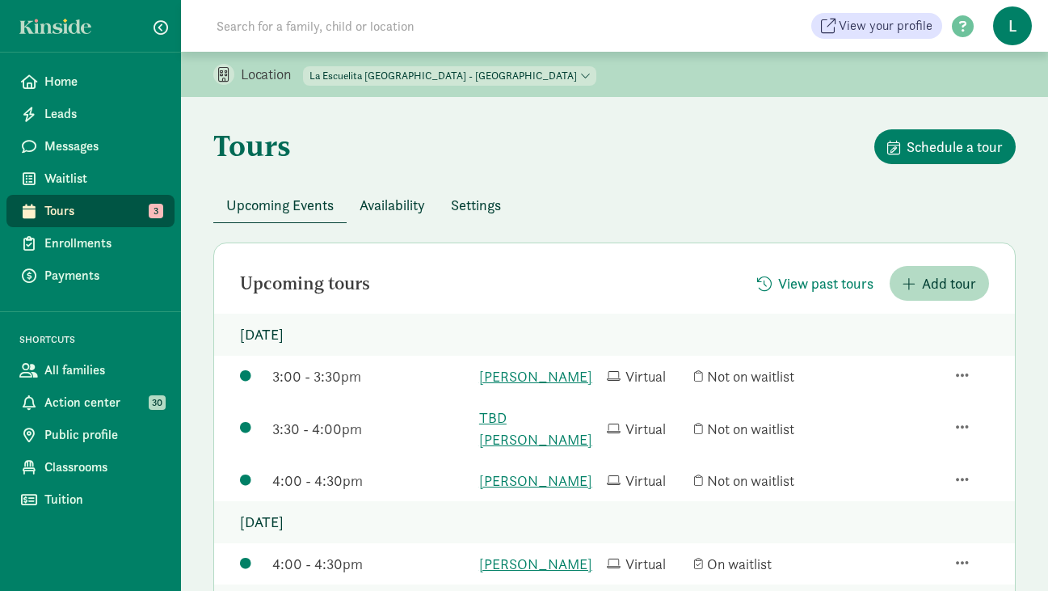
click at [473, 74] on select "[GEOGRAPHIC_DATA] - [GEOGRAPHIC_DATA] [GEOGRAPHIC_DATA] - [GEOGRAPHIC_DATA]" at bounding box center [449, 75] width 293 height 19
select select "261531"
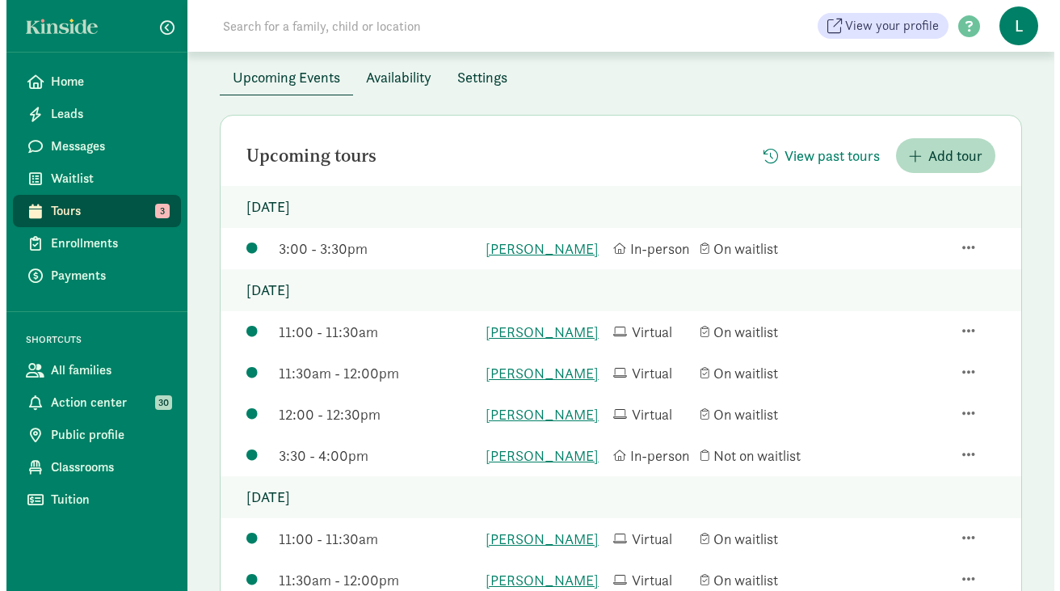
scroll to position [135, 0]
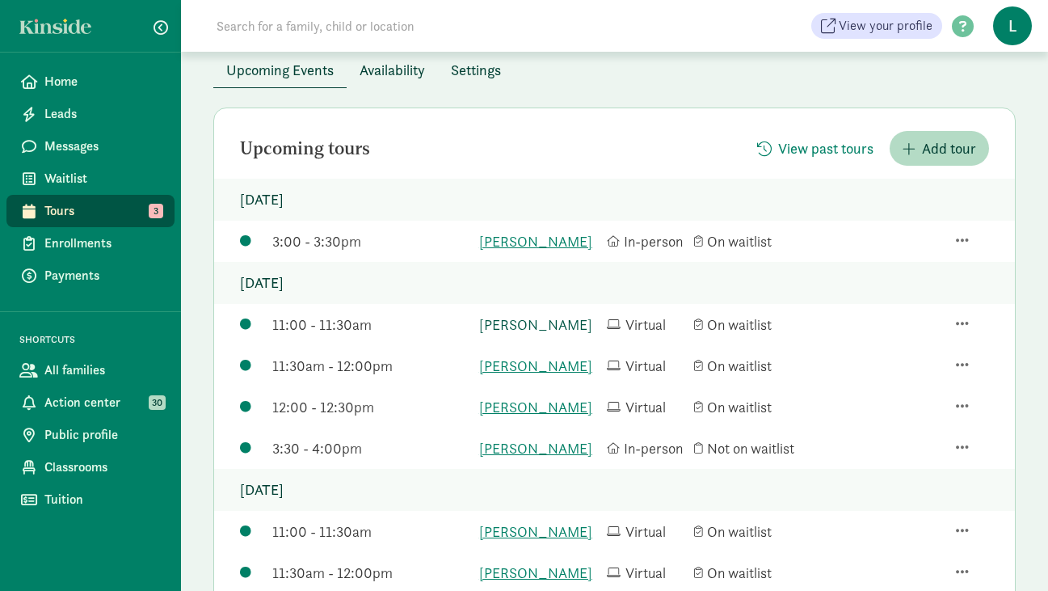
click at [552, 335] on link "[PERSON_NAME]" at bounding box center [539, 325] width 120 height 22
click at [961, 330] on span "button" at bounding box center [962, 323] width 13 height 15
click at [911, 248] on div "Edit tour details" at bounding box center [919, 253] width 109 height 22
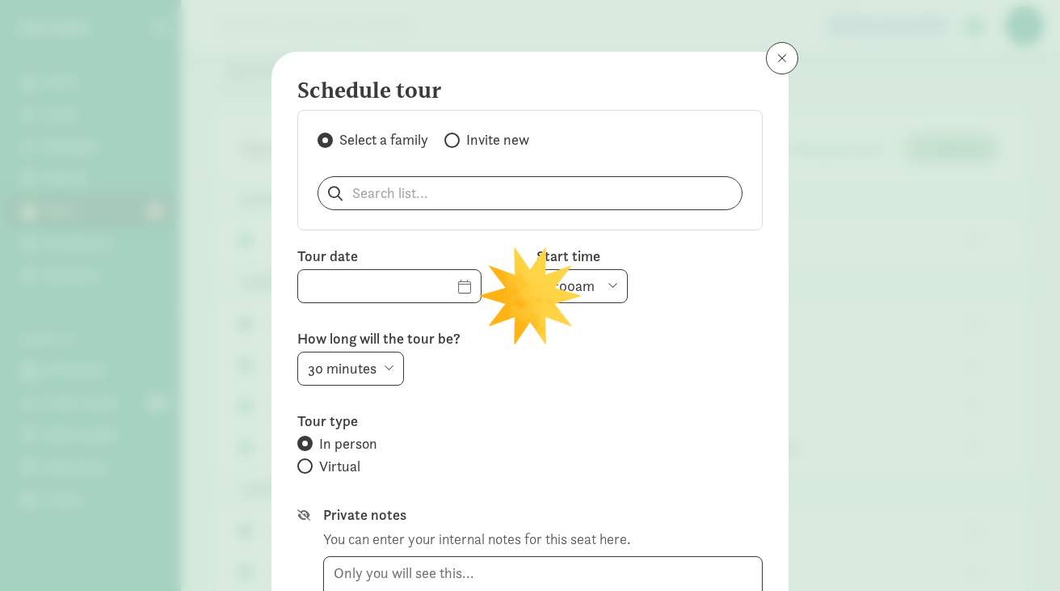
type input "[DATE]"
select select "11:00am"
radio input "false"
radio input "true"
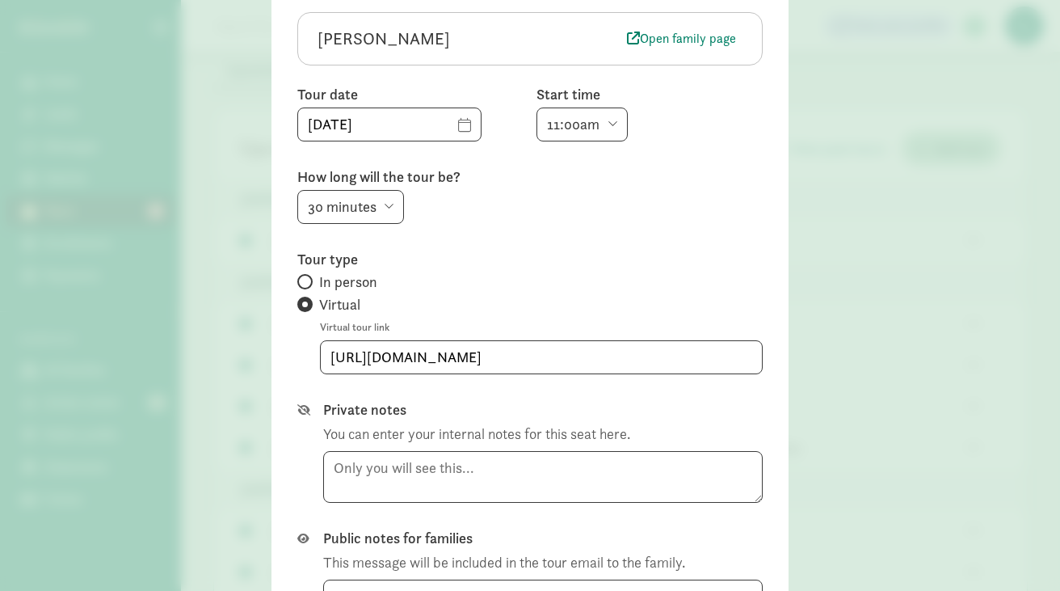
scroll to position [169, 0]
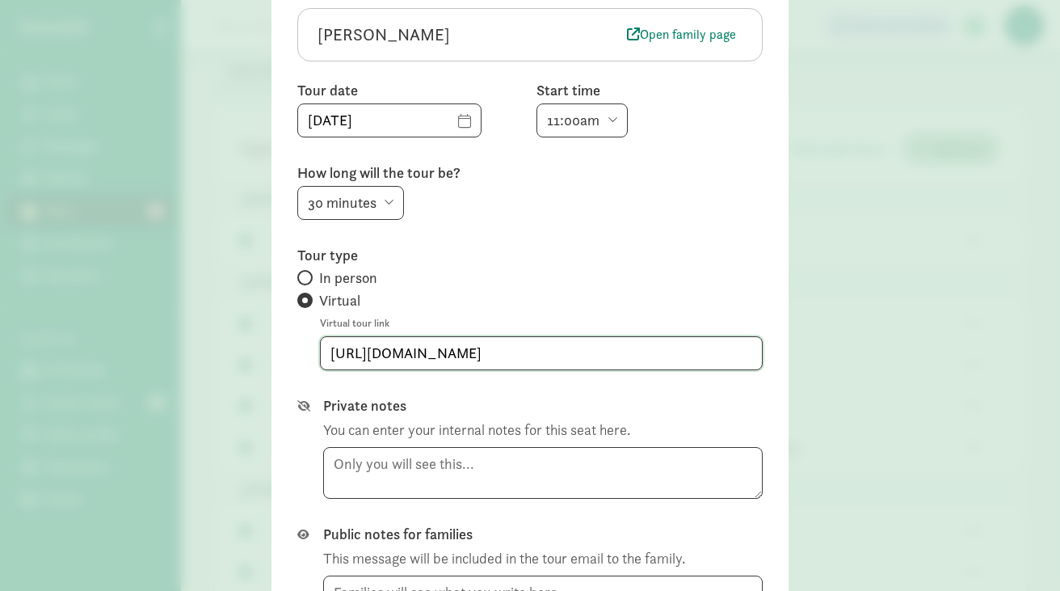
drag, startPoint x: 597, startPoint y: 350, endPoint x: 271, endPoint y: 344, distance: 325.7
click at [271, 343] on div "Edit tour details  Cancel this tour [PERSON_NAME] Open family page Tour date […" at bounding box center [529, 298] width 517 height 831
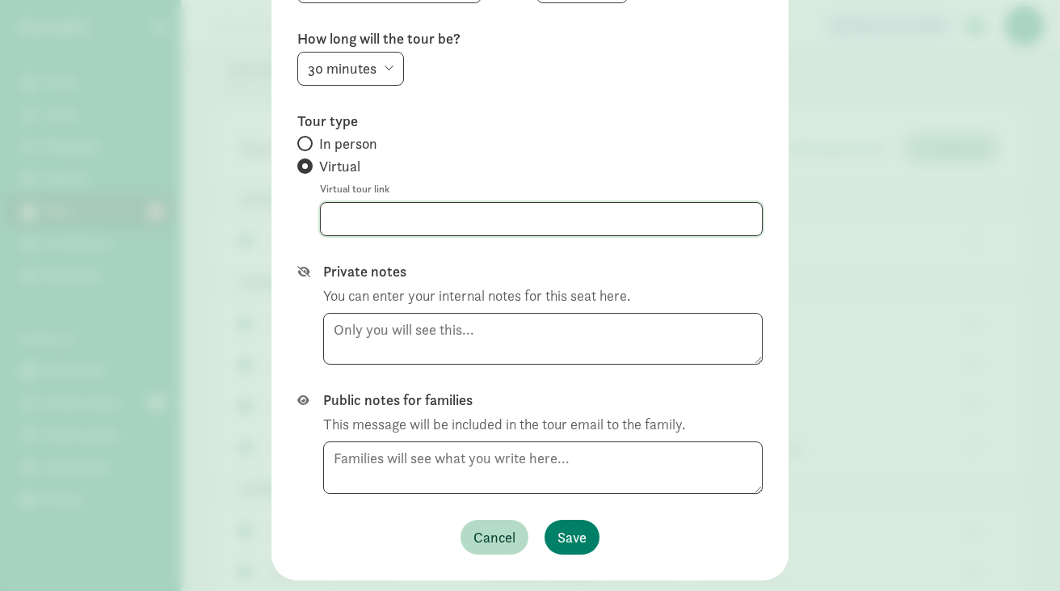
scroll to position [308, 0]
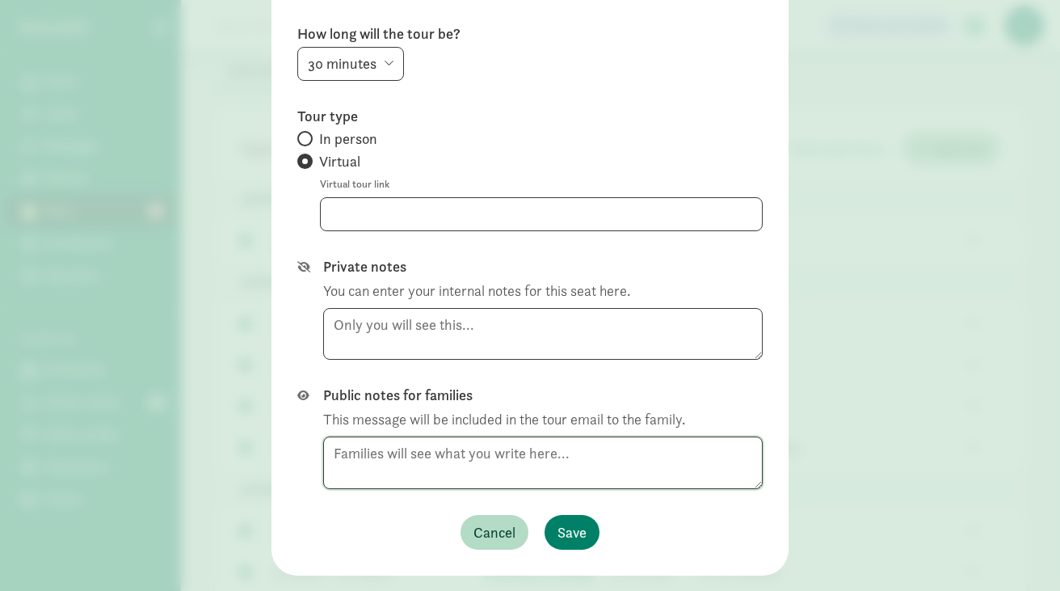
click at [331, 454] on div "Public notes for families This message will be included in the tour email to th…" at bounding box center [543, 436] width 440 height 103
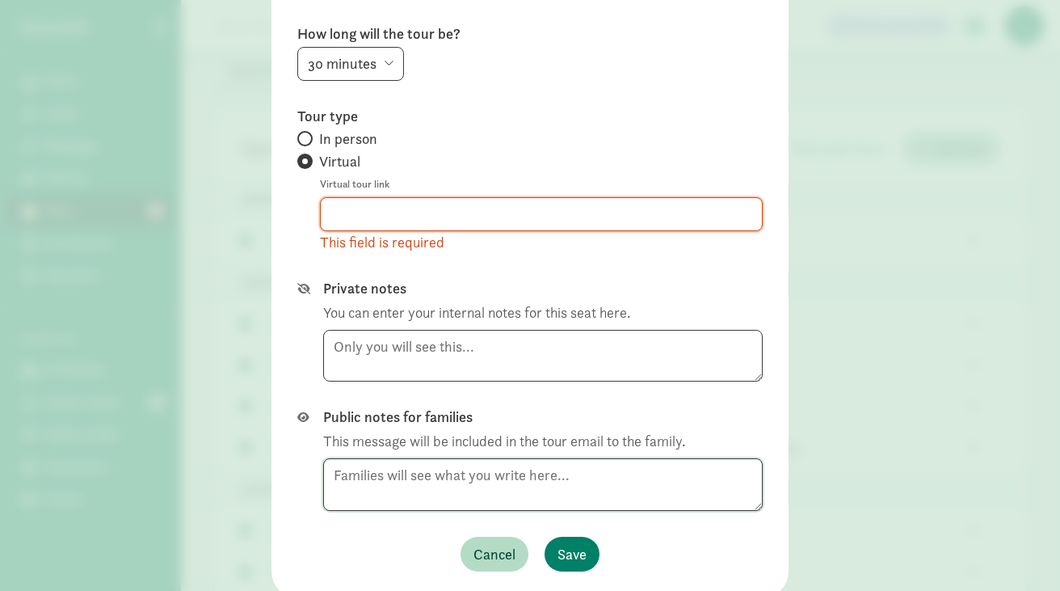
paste textarea "[EMAIL_ADDRESS][DOMAIN_NAME]"
type textarea "[EMAIL_ADDRESS][DOMAIN_NAME]"
drag, startPoint x: 476, startPoint y: 477, endPoint x: 276, endPoint y: 476, distance: 200.4
click at [276, 476] on div "Edit tour details  Cancel this tour [PERSON_NAME] Open family page Tour date […" at bounding box center [529, 170] width 517 height 853
click at [338, 211] on input at bounding box center [541, 214] width 441 height 32
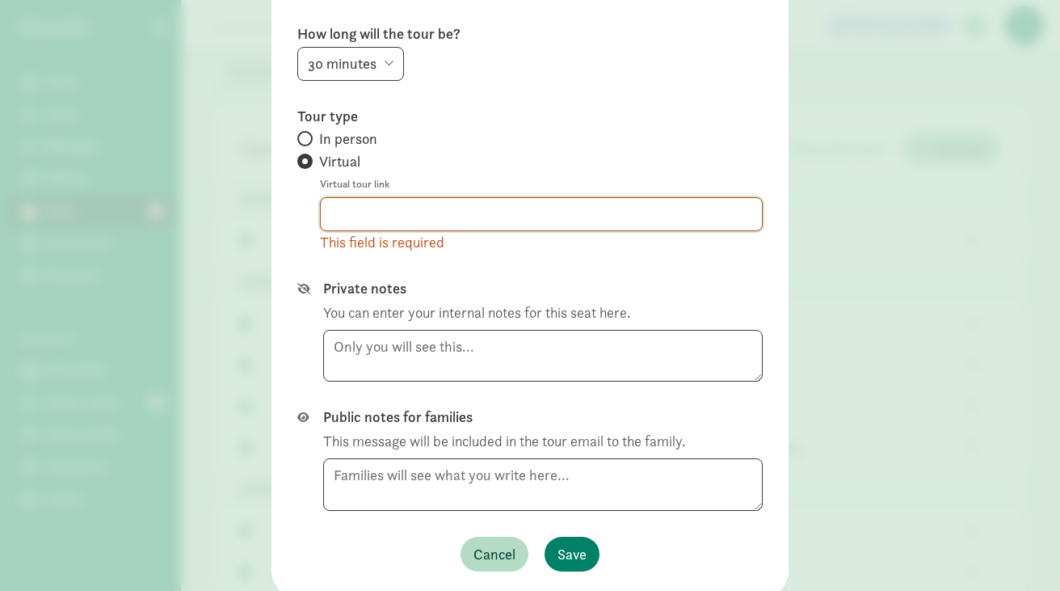
paste input "[URL][DOMAIN_NAME][SECURITY_DATA]"
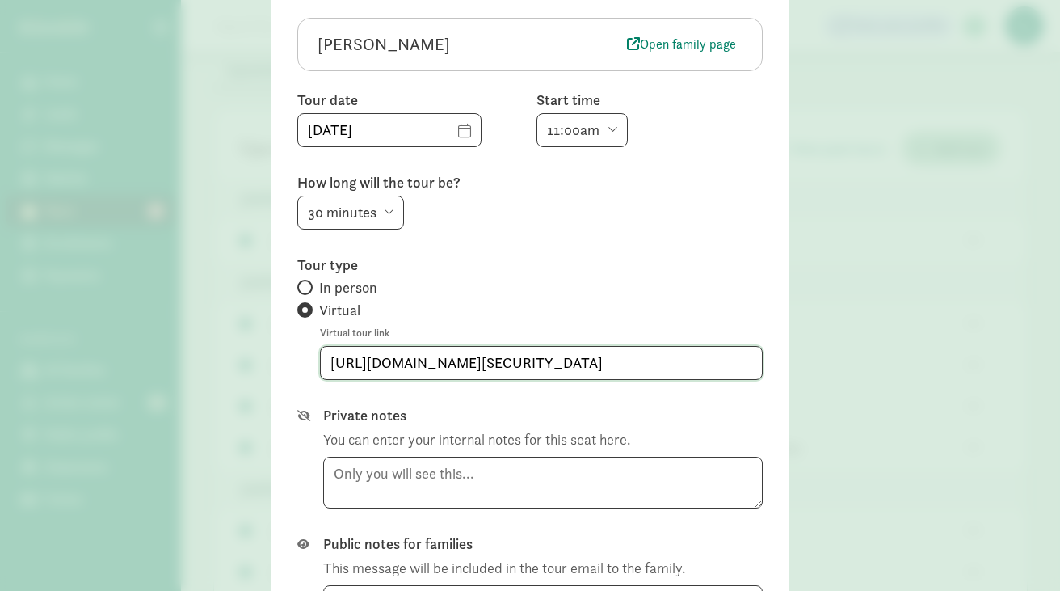
scroll to position [155, 0]
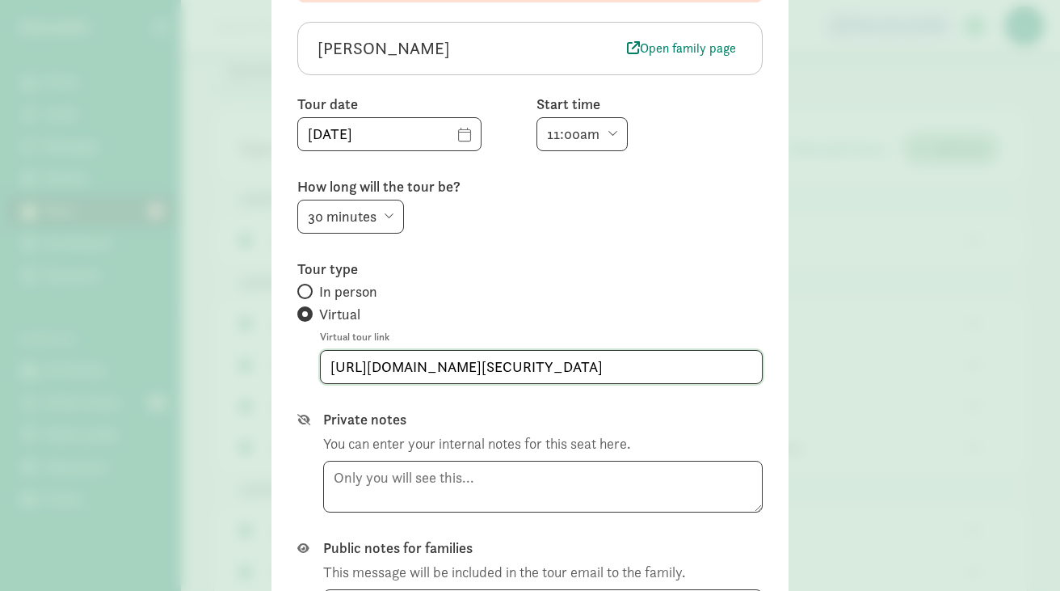
type input "[URL][DOMAIN_NAME][SECURITY_DATA]"
click at [434, 133] on input "[DATE]" at bounding box center [389, 134] width 183 height 32
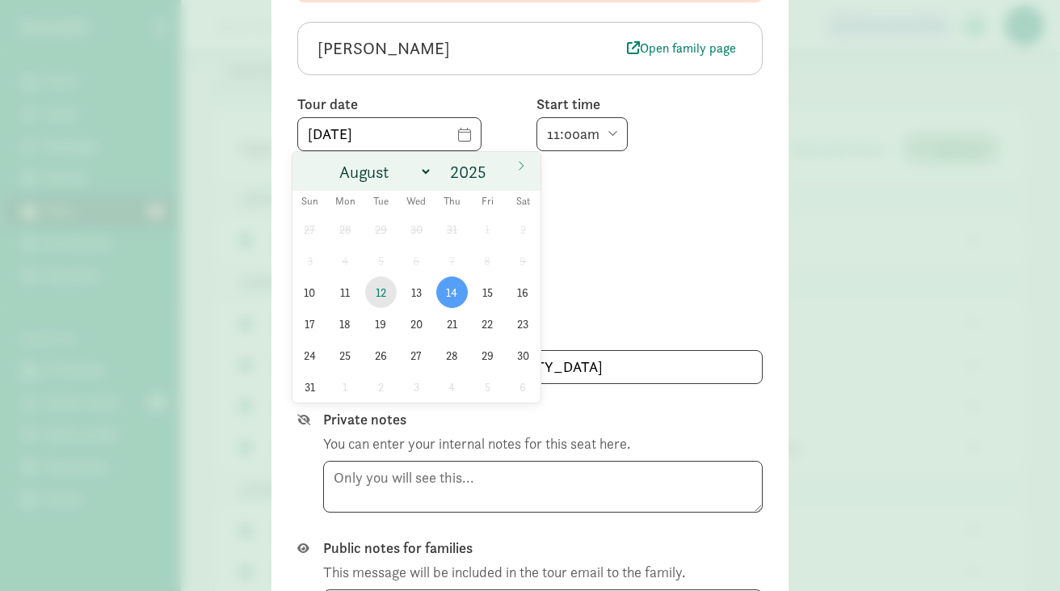
click at [377, 288] on span "12" at bounding box center [381, 292] width 32 height 32
type input "08/12/2025"
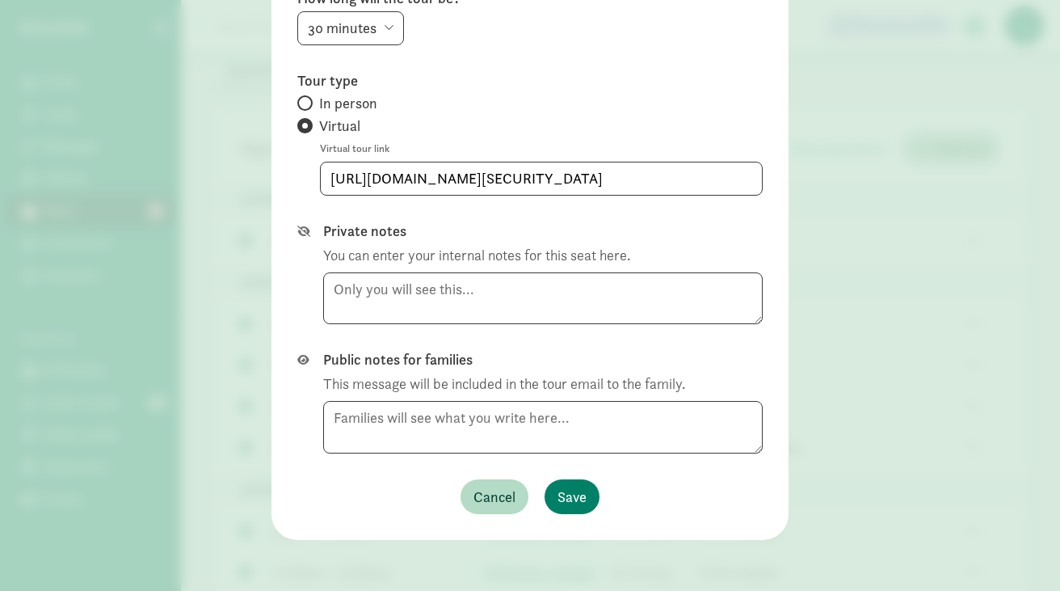
scroll to position [344, 0]
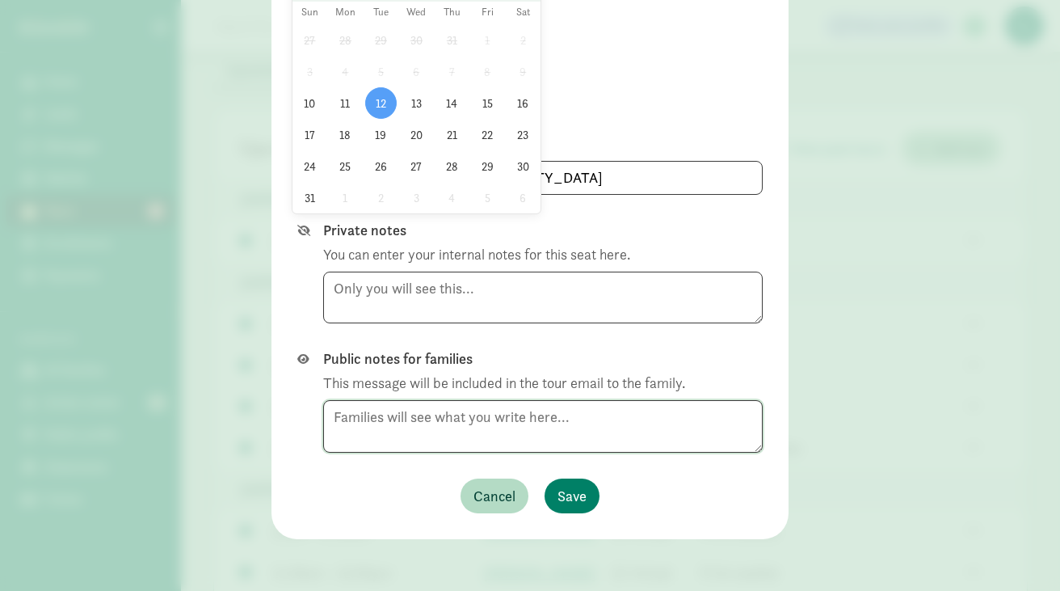
click at [331, 418] on textarea at bounding box center [543, 426] width 440 height 53
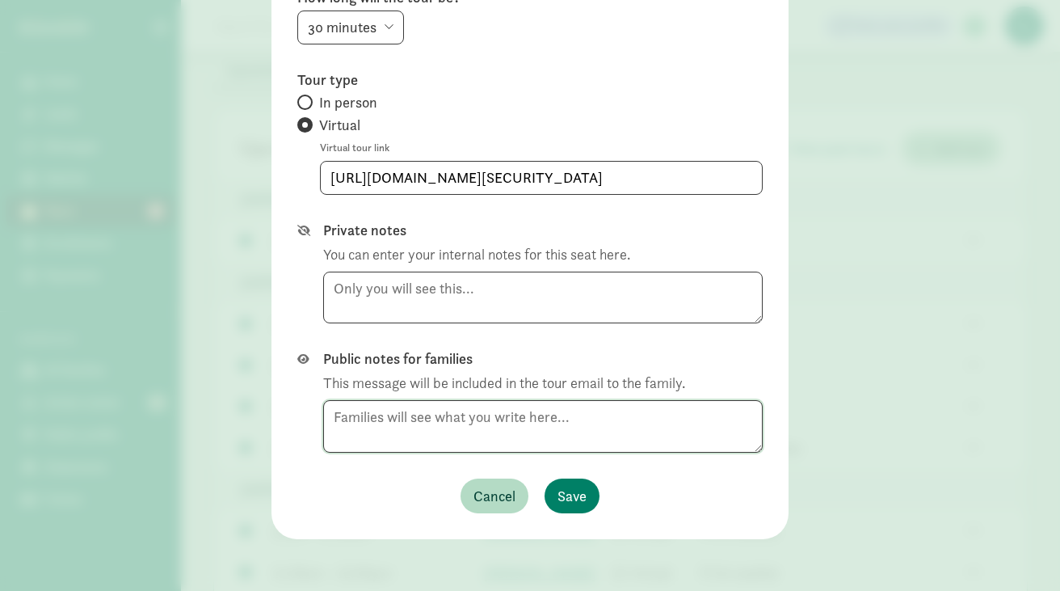
paste textarea "Hi Graciela, I'm writing to let you know that the tour we had scheduled for Thu…"
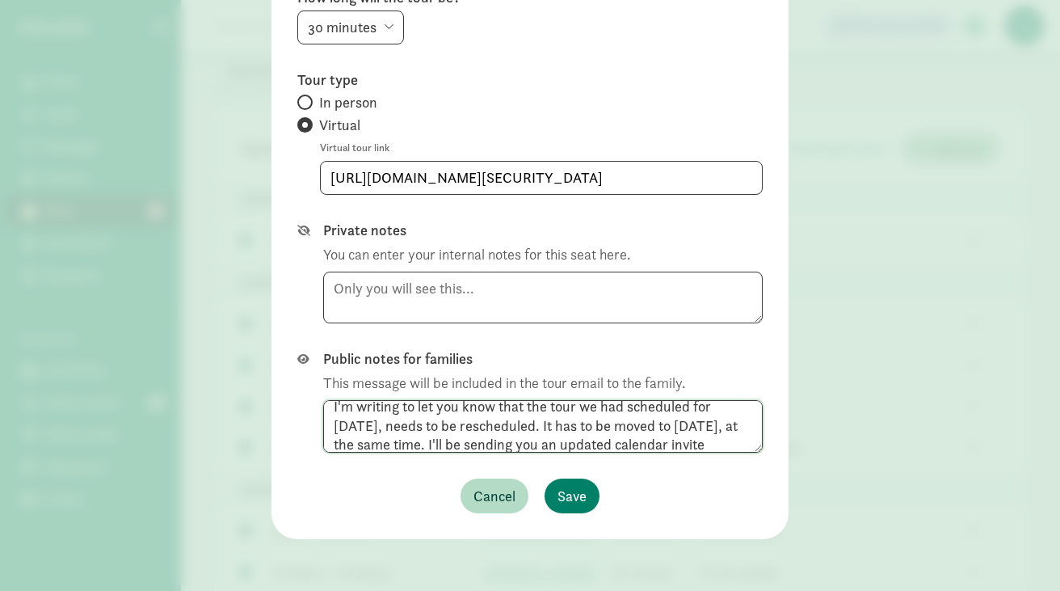
scroll to position [0, 0]
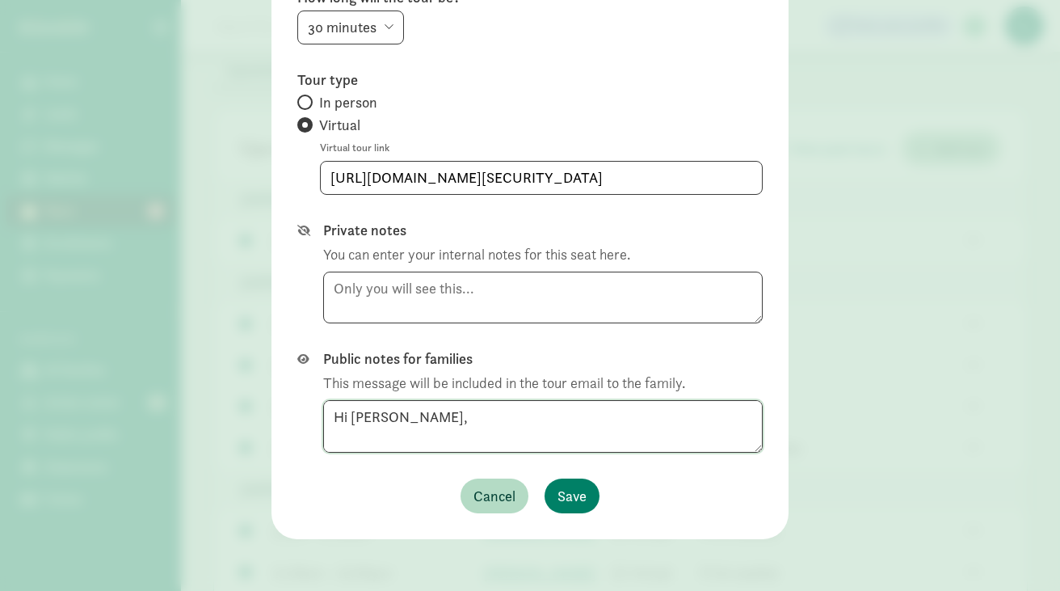
click at [332, 441] on textarea "Hi Graciela, I'm writing to let you know that the tour we had scheduled for Thu…" at bounding box center [543, 426] width 440 height 53
click at [334, 435] on textarea "Hi Graciela, I'm writing to let you know that the tour we had scheduled for Thu…" at bounding box center [543, 426] width 440 height 53
click at [334, 434] on textarea "Hi Graciela, I'm writing to let you know that the tour we had scheduled for Thu…" at bounding box center [543, 426] width 440 height 53
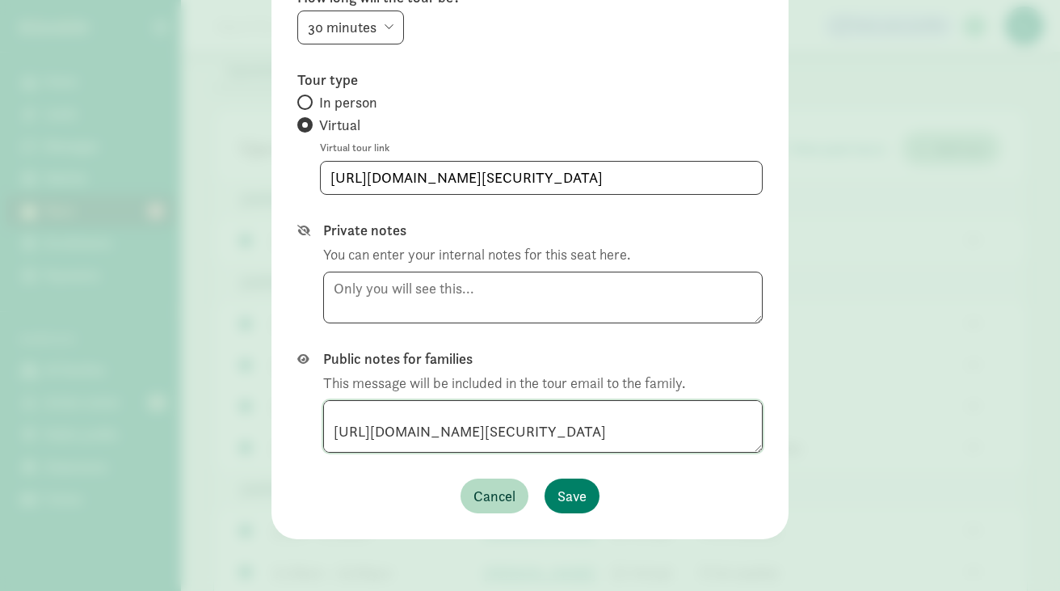
click at [332, 416] on textarea "Hi Graciela, I'm writing to let you know that the tour we had scheduled for Thu…" at bounding box center [543, 426] width 440 height 53
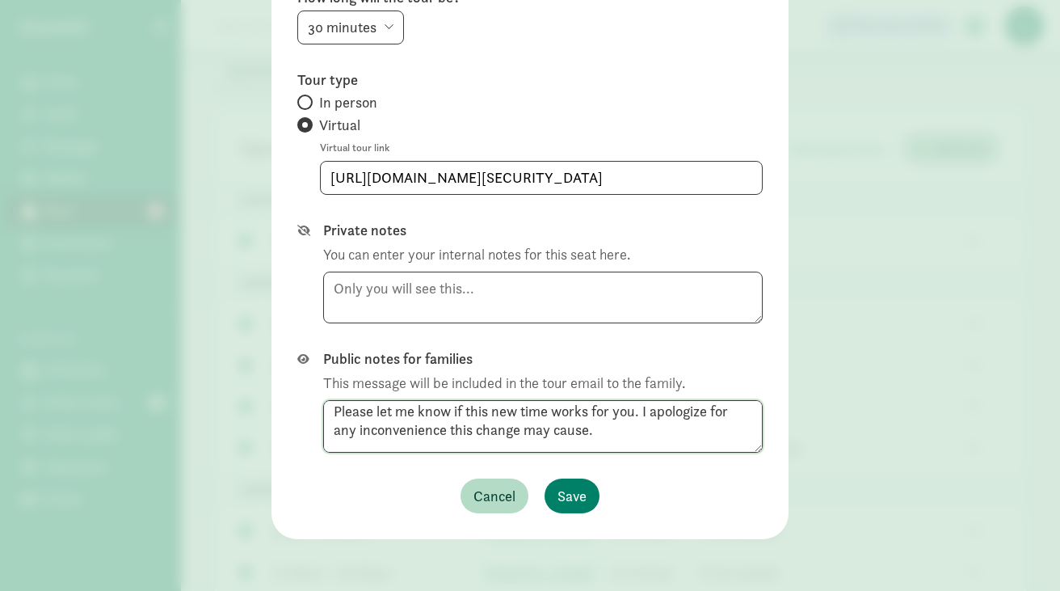
scroll to position [178, 0]
click at [326, 414] on textarea "Hi Graciela, I'm writing to let you know that the tour we had scheduled for Thu…" at bounding box center [543, 426] width 440 height 53
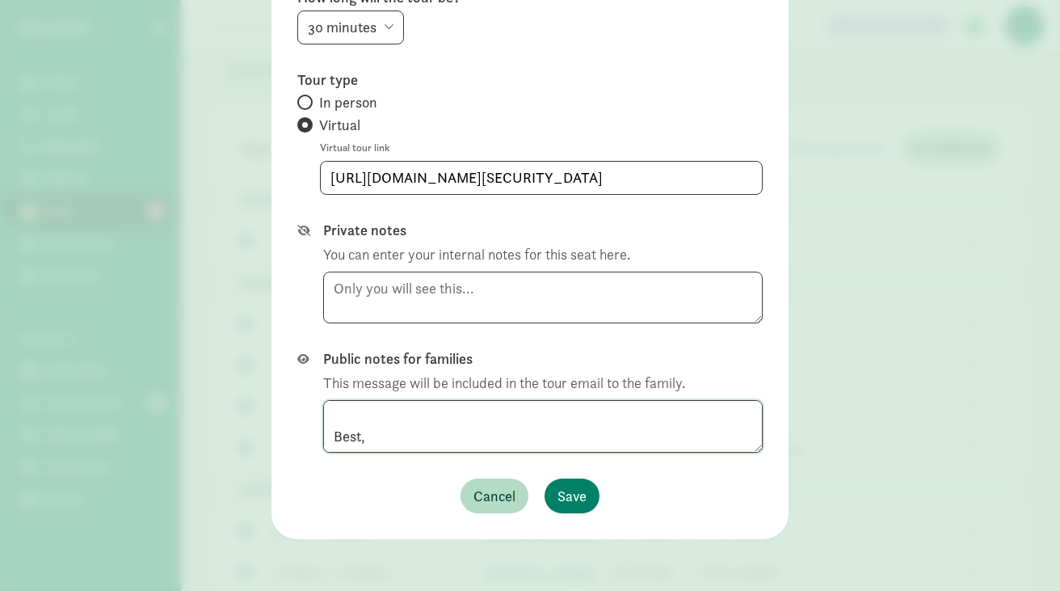
scroll to position [204, 0]
click at [330, 427] on textarea "Hi Graciela, I'm writing to let you know that the tour we had scheduled for Thu…" at bounding box center [543, 426] width 440 height 53
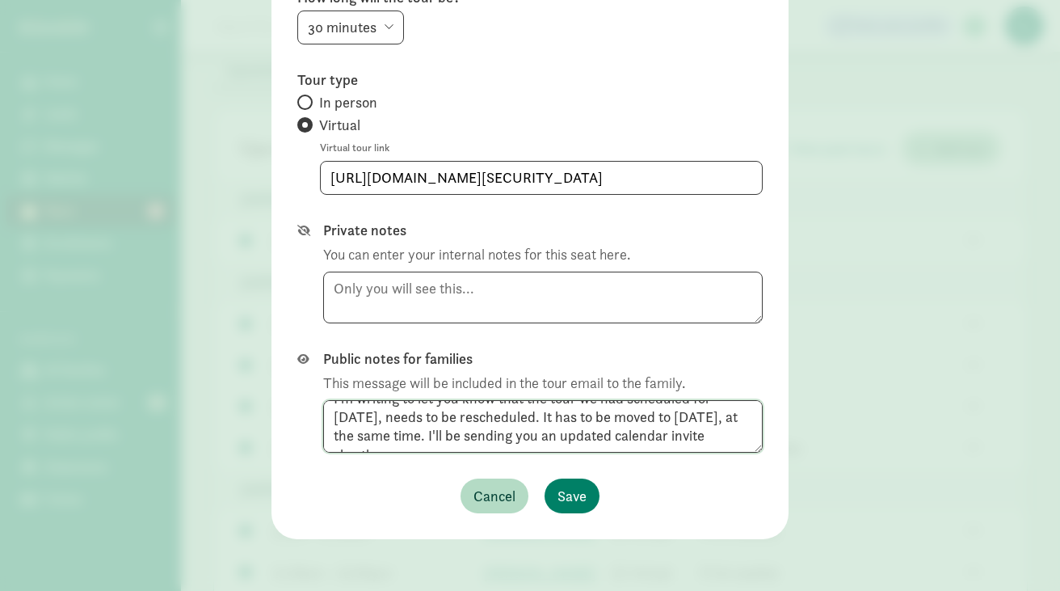
scroll to position [0, 0]
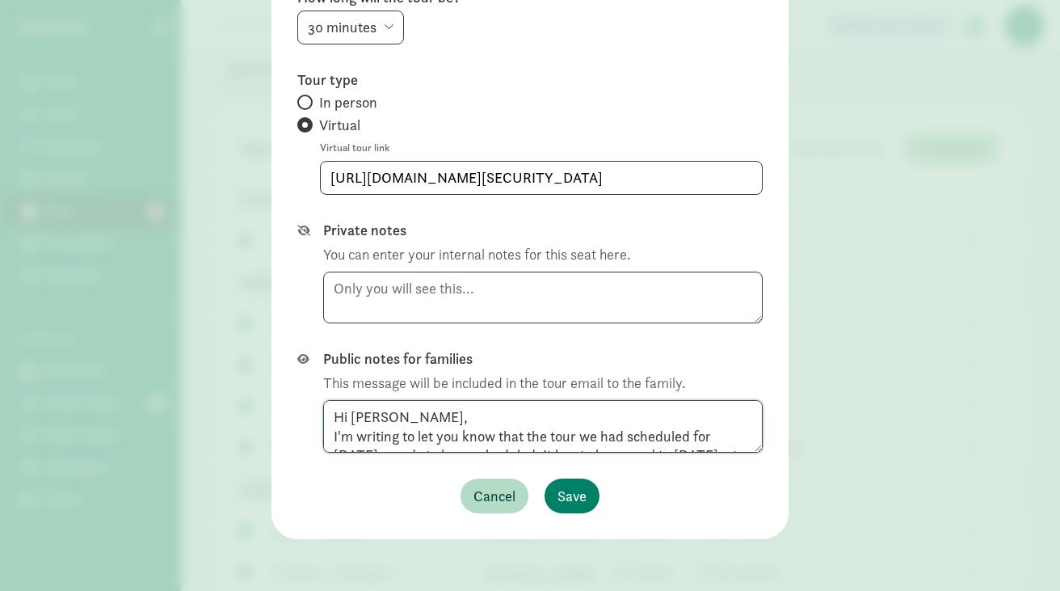
drag, startPoint x: 368, startPoint y: 440, endPoint x: 280, endPoint y: 362, distance: 117.4
click at [280, 361] on div "Edit tour details  Cancel this tour Thomas Haylock Open family page Tour date …" at bounding box center [529, 123] width 517 height 831
type textarea "Hi Graciela, I'm writing to let you know that the tour we had scheduled for Thu…"
click at [473, 360] on label "Public notes for families" at bounding box center [543, 358] width 440 height 19
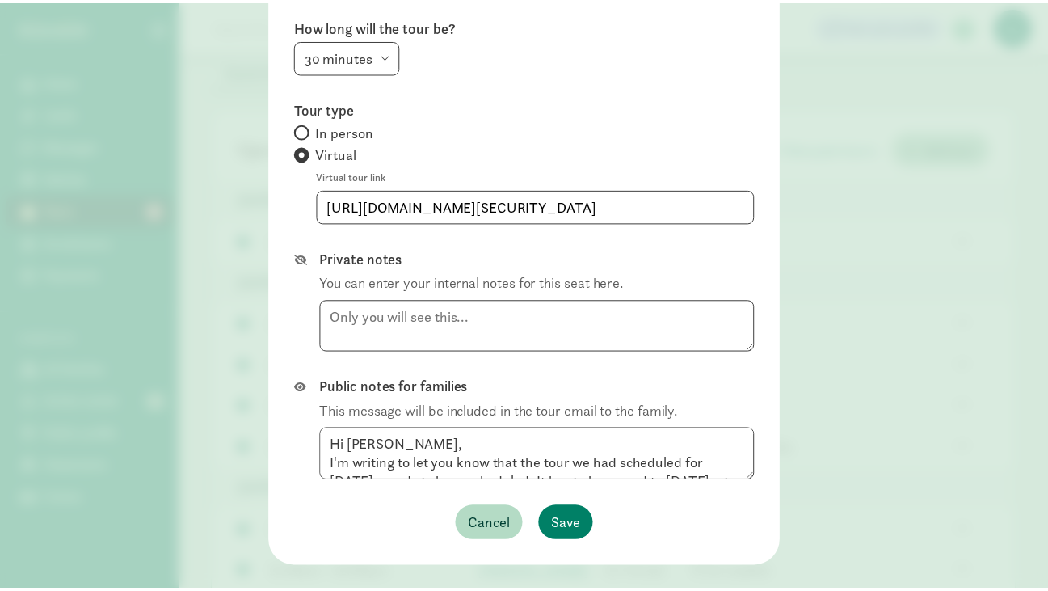
scroll to position [344, 0]
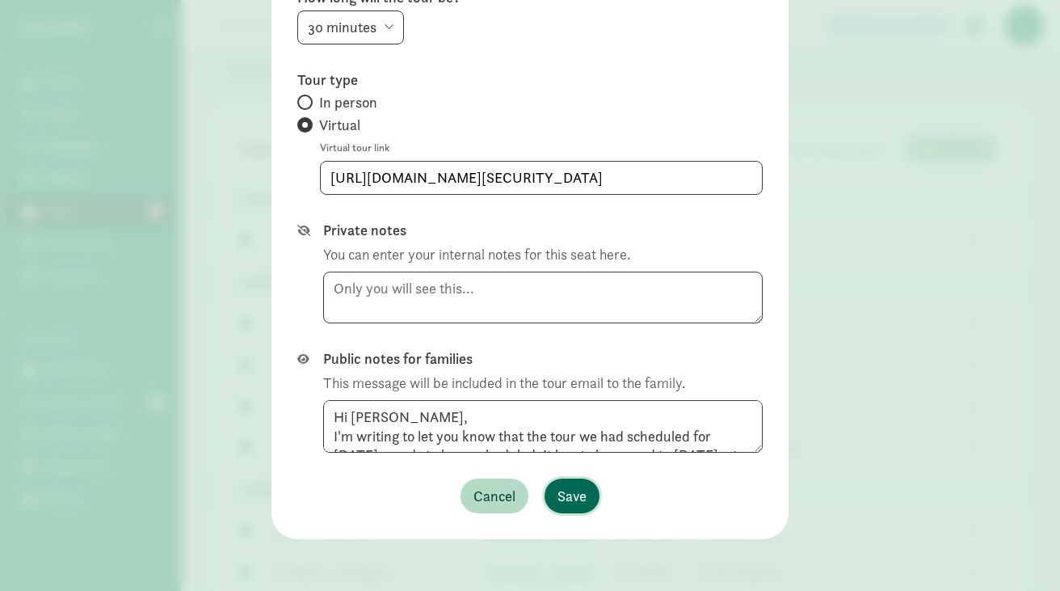
click at [566, 493] on span "Save" at bounding box center [572, 496] width 29 height 22
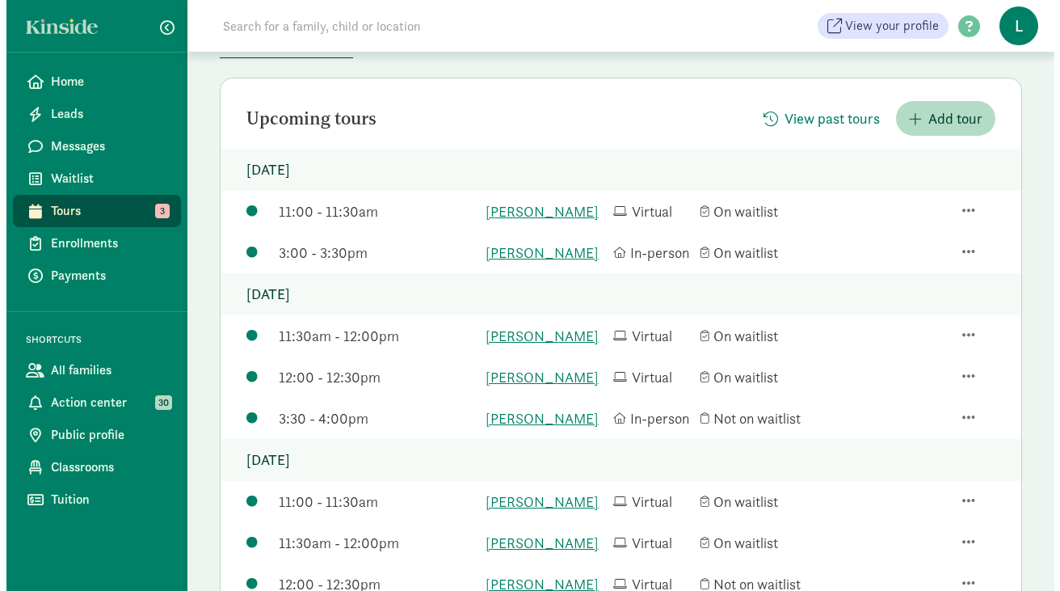
scroll to position [169, 0]
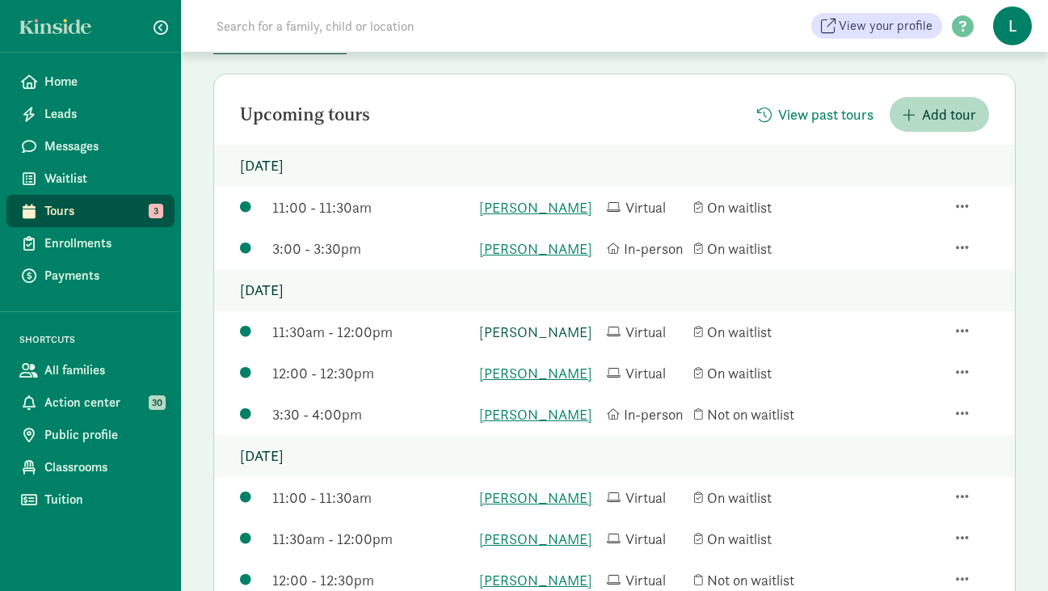
click at [551, 343] on link "Valentina Azcurra Amaral" at bounding box center [539, 332] width 120 height 22
click at [963, 338] on span "button" at bounding box center [962, 330] width 13 height 15
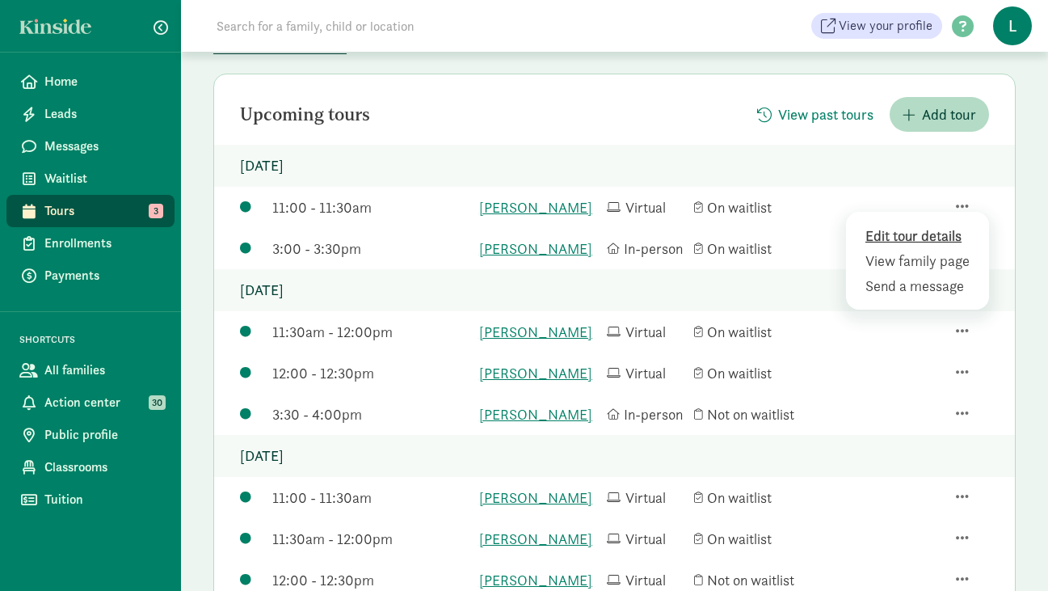
click at [906, 271] on div "Edit tour details" at bounding box center [919, 261] width 109 height 22
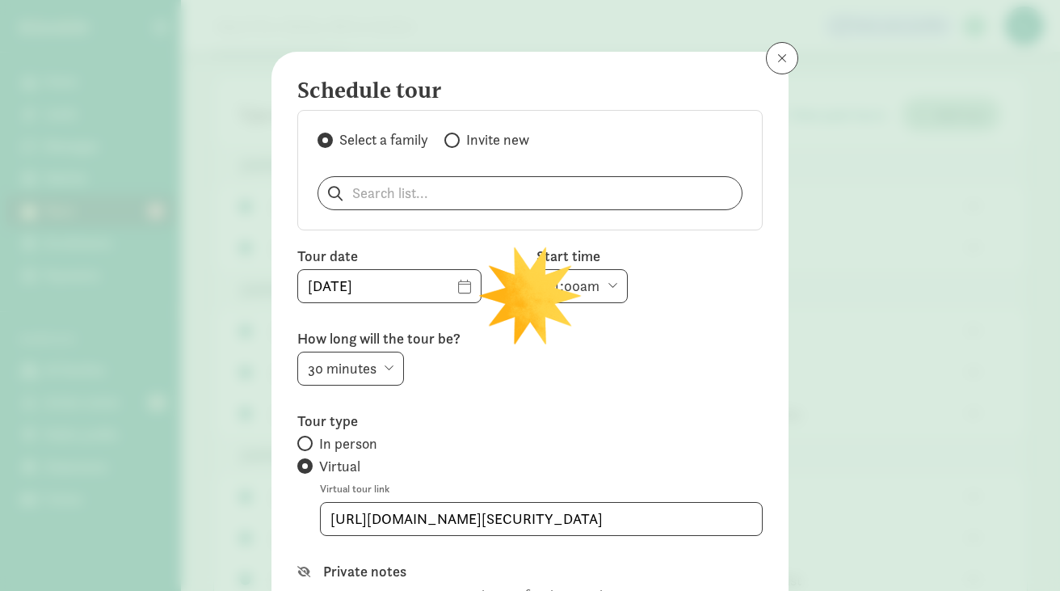
type input "08/14/2025"
select select "11:30am"
type input "https://us06web.zoom.us/j/2065232437"
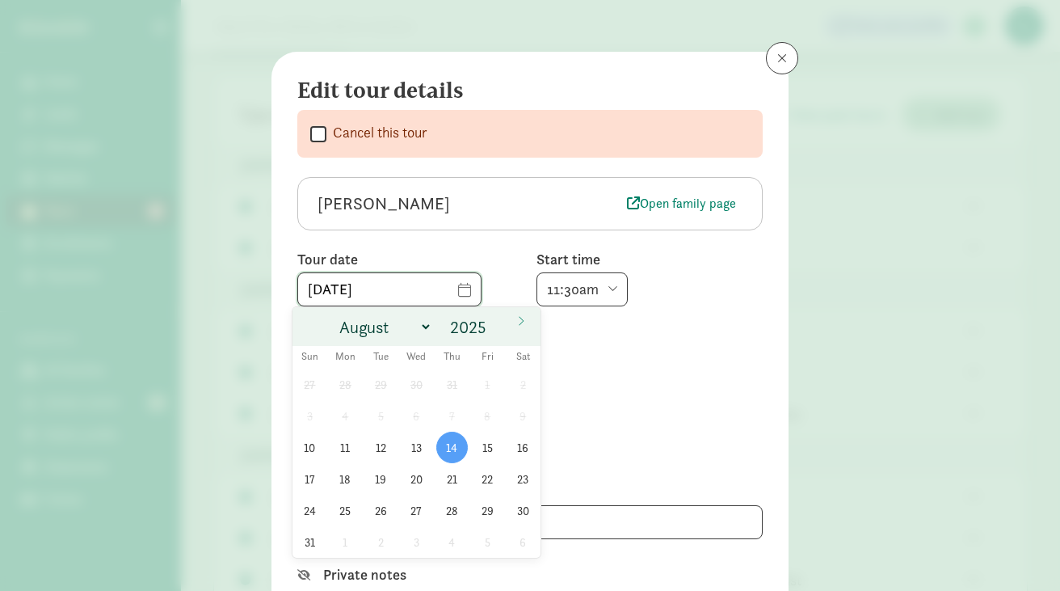
click at [435, 290] on input "08/14/2025" at bounding box center [389, 289] width 183 height 32
click at [377, 447] on span "12" at bounding box center [381, 447] width 32 height 32
type input "08/12/2025"
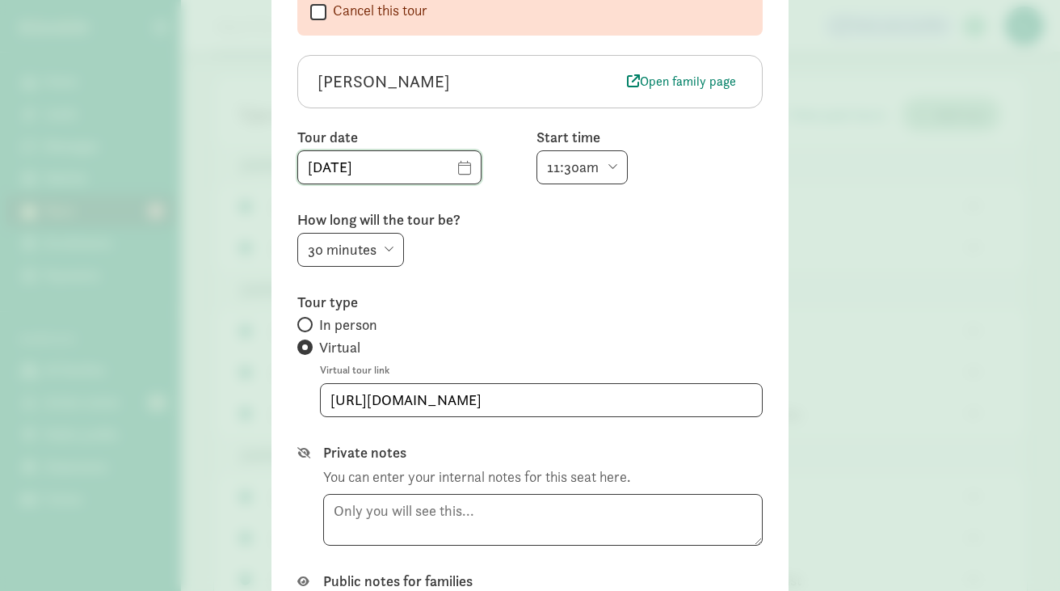
scroll to position [151, 0]
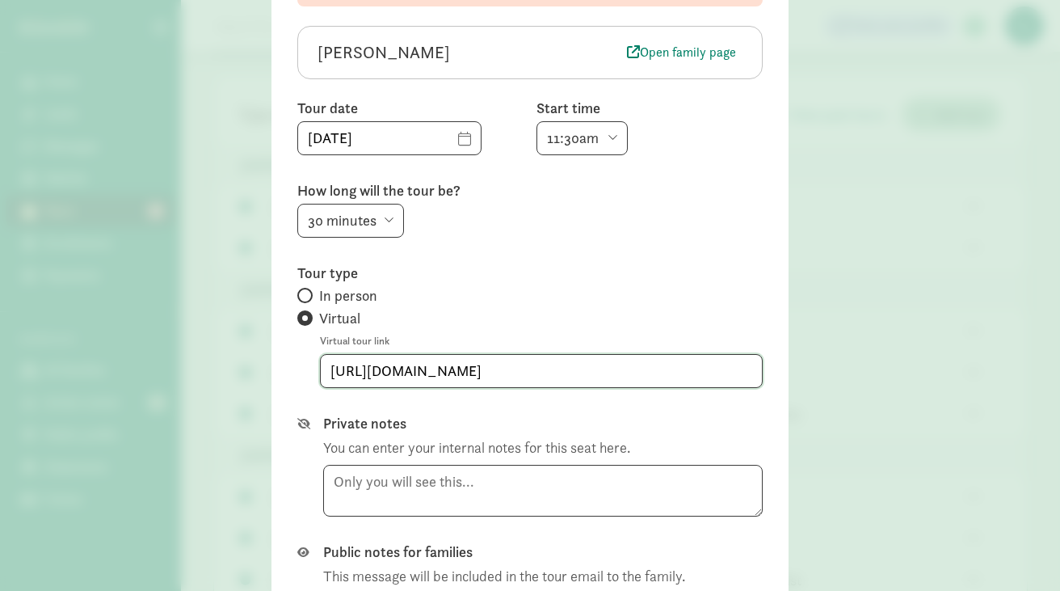
click at [572, 381] on input "https://us06web.zoom.us/j/2065232437" at bounding box center [541, 371] width 441 height 32
drag, startPoint x: 591, startPoint y: 376, endPoint x: 309, endPoint y: 376, distance: 282.0
click at [309, 375] on div "Tour type In person Virtual Virtual tour link https://us06web.zoom.us/j/2065232…" at bounding box center [529, 325] width 465 height 124
paste input "7811295412?pwd=N0wyaWQ3dTB6U2hBNjMyWVkyTm1zUT09"
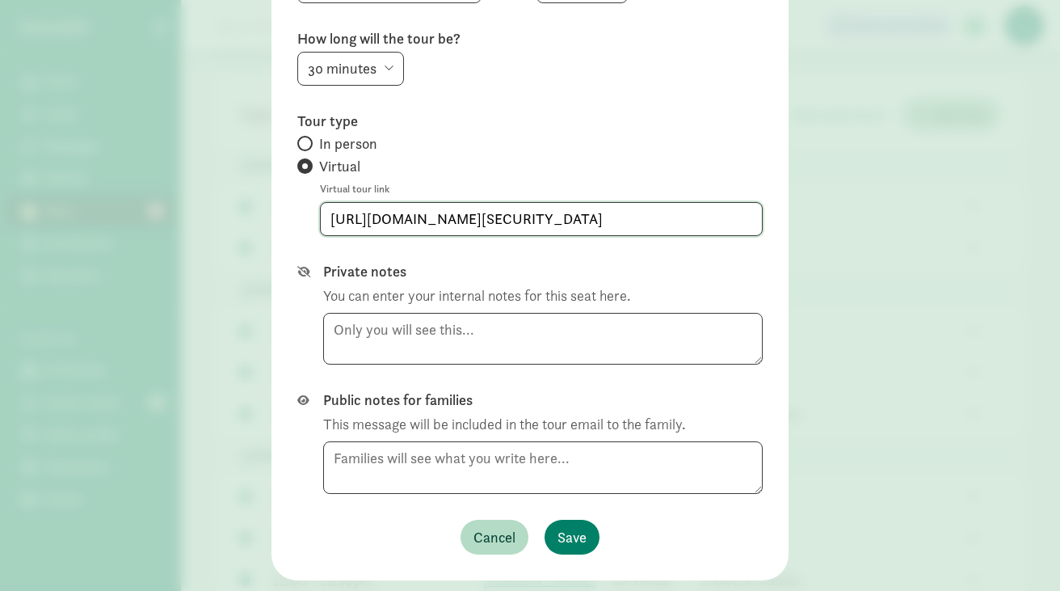
scroll to position [340, 0]
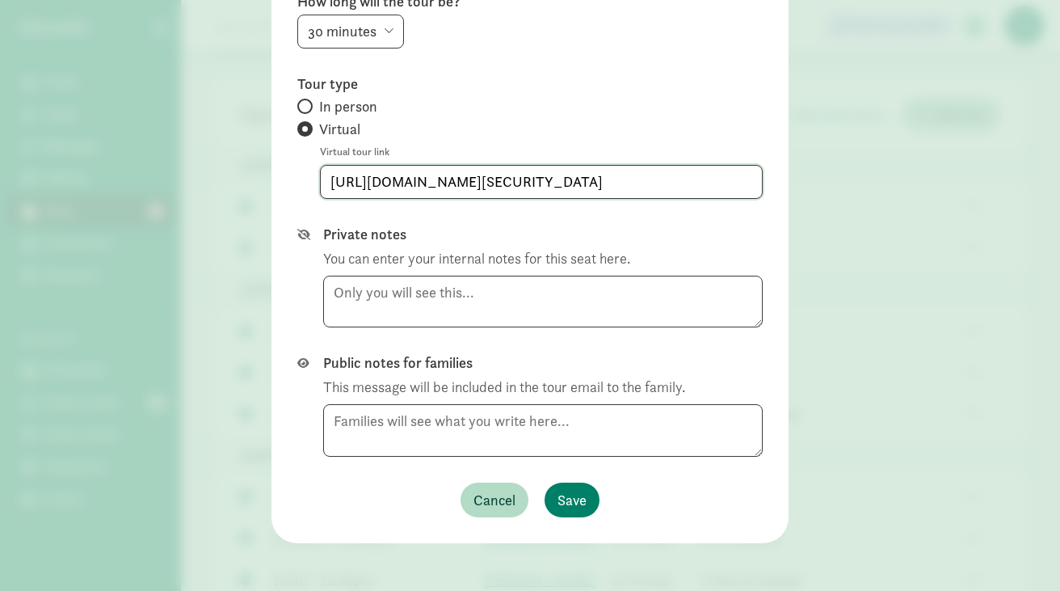
type input "https://us06web.zoom.us/j/7811295412?pwd=N0wyaWQ3dTB6U2hBNjMyWVkyTm1zUT09"
click at [377, 427] on textarea at bounding box center [543, 430] width 440 height 53
paste textarea "Hi Vinia, I'm writing to let you know that the tour we had scheduled for Thursd…"
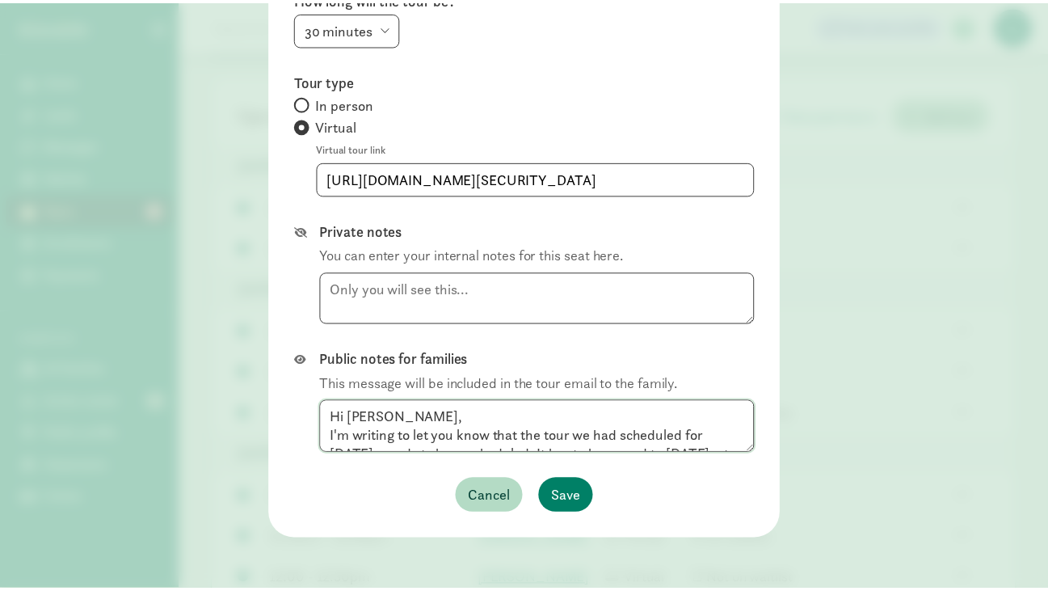
scroll to position [344, 0]
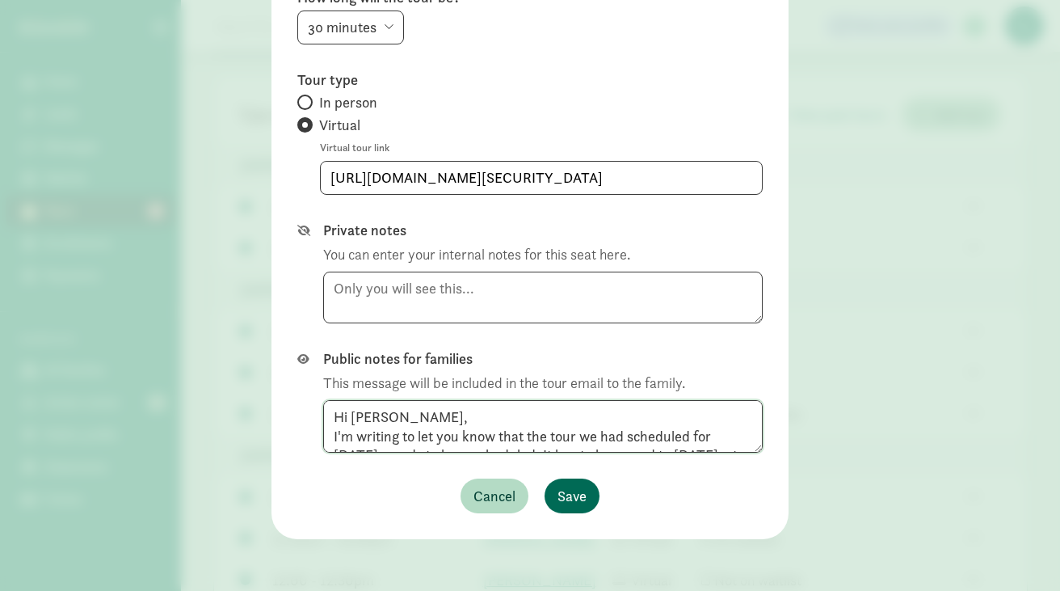
type textarea "Hi Vinia, I'm writing to let you know that the tour we had scheduled for Thursd…"
click at [567, 493] on span "Save" at bounding box center [572, 496] width 29 height 22
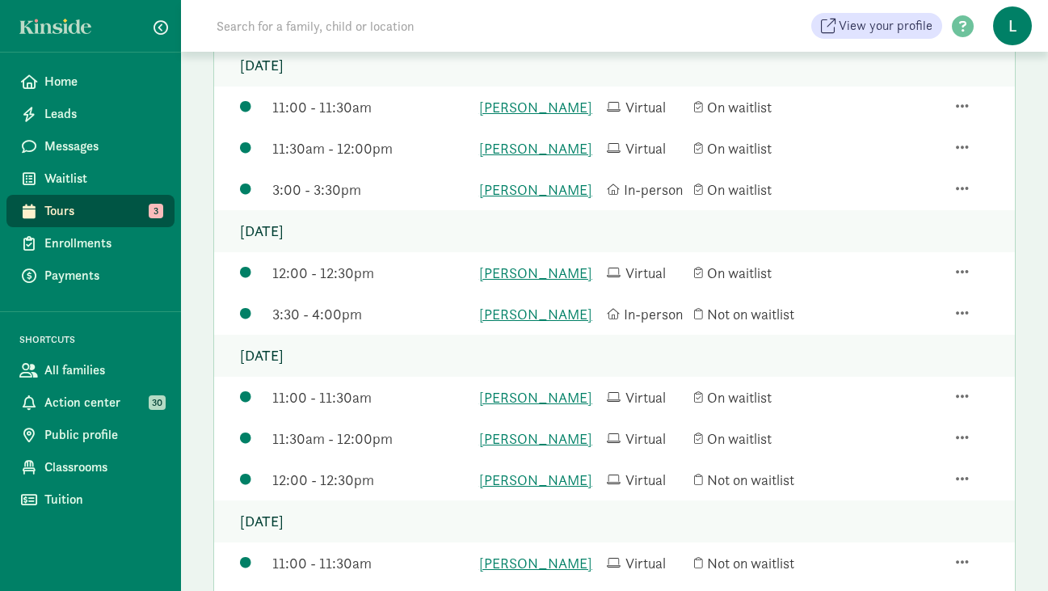
scroll to position [275, 0]
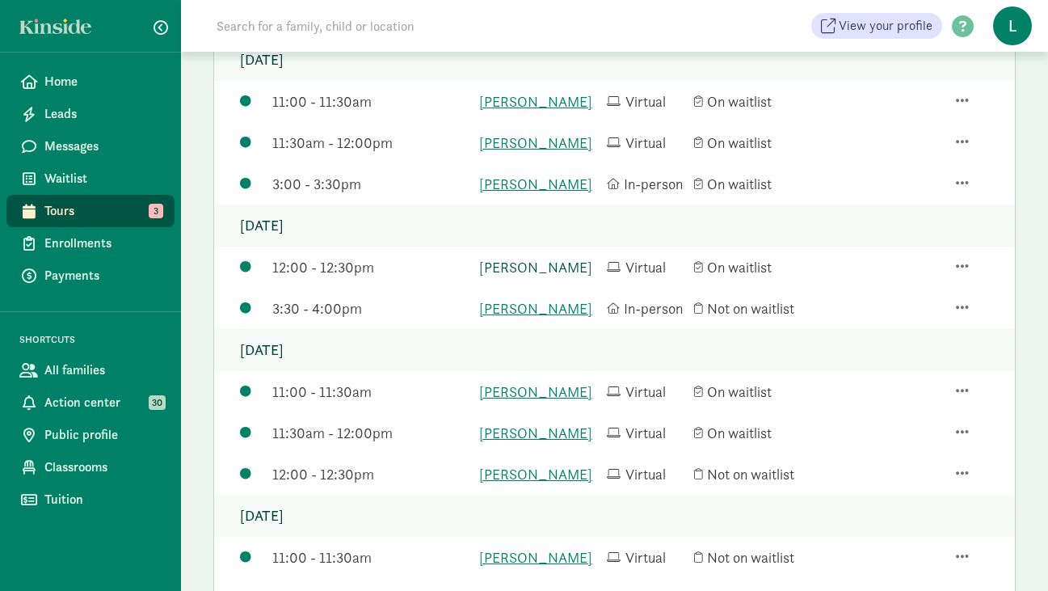
click at [542, 278] on link "Rhys Rasmussen" at bounding box center [539, 267] width 120 height 22
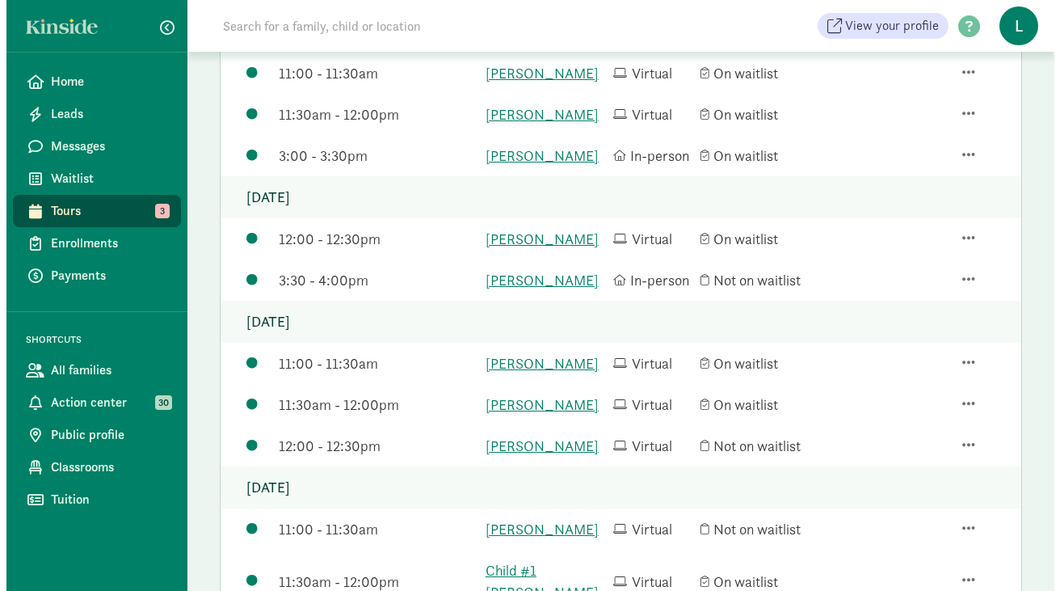
scroll to position [304, 0]
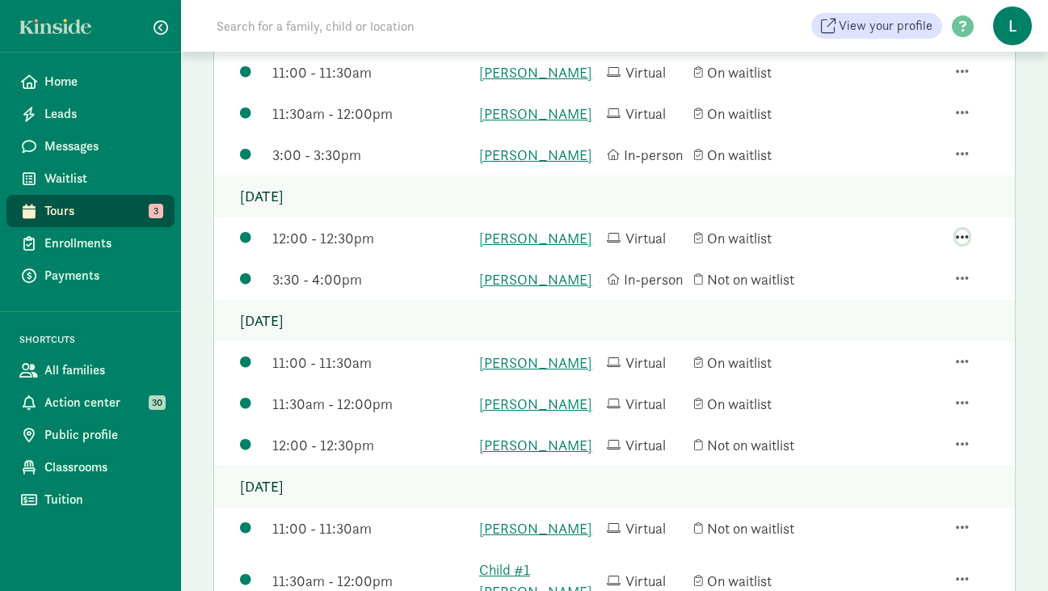
click at [957, 244] on span "button" at bounding box center [962, 236] width 13 height 15
click at [917, 178] on div "Edit tour details" at bounding box center [919, 167] width 109 height 22
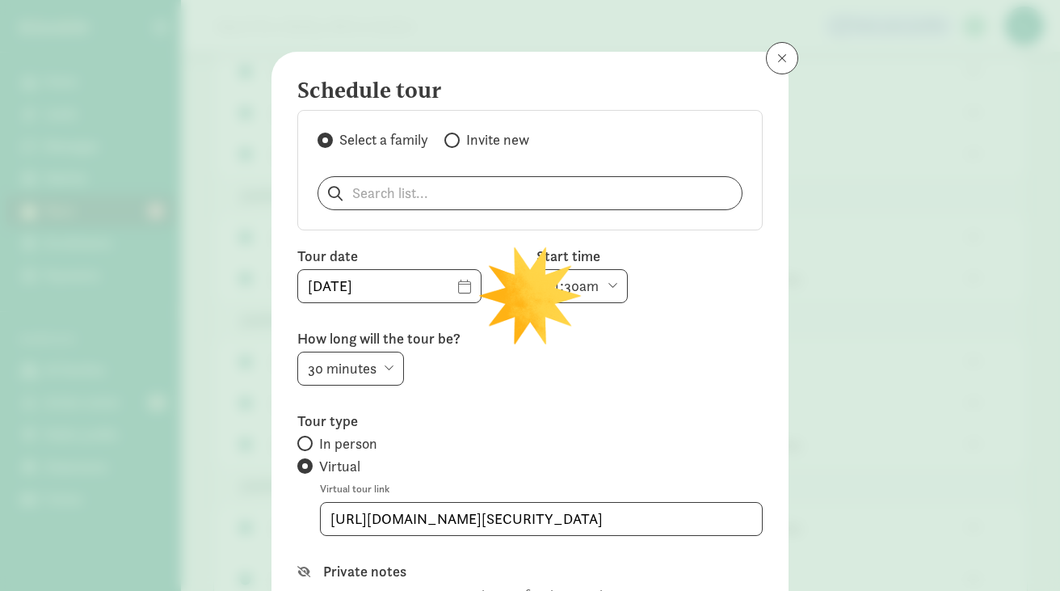
type input "08/14/2025"
select select "12:00pm"
type input "https://us06web.zoom.us/j/2065232437"
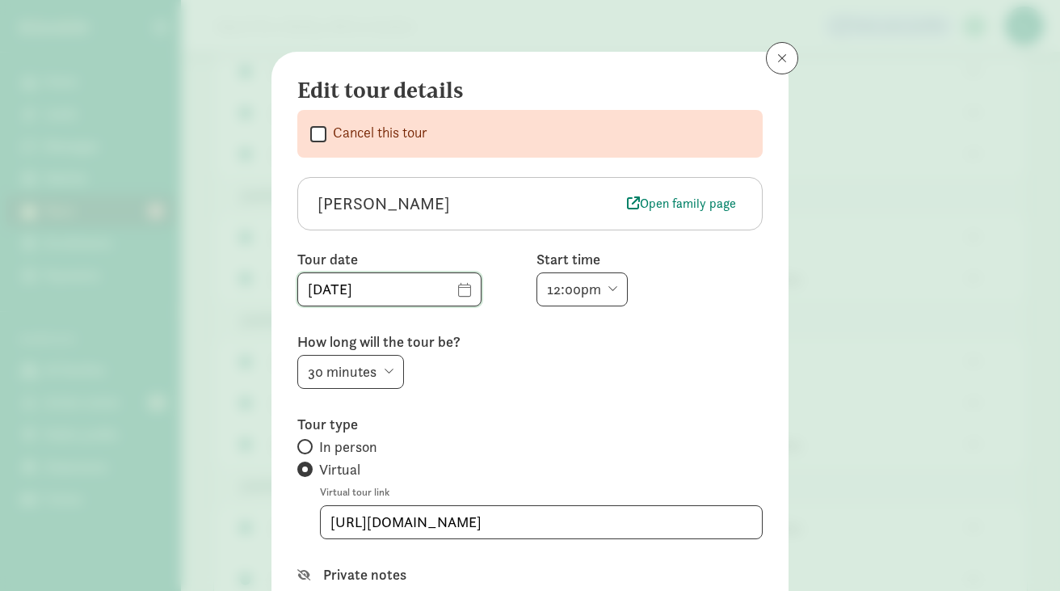
click at [427, 290] on input "08/14/2025" at bounding box center [389, 289] width 183 height 32
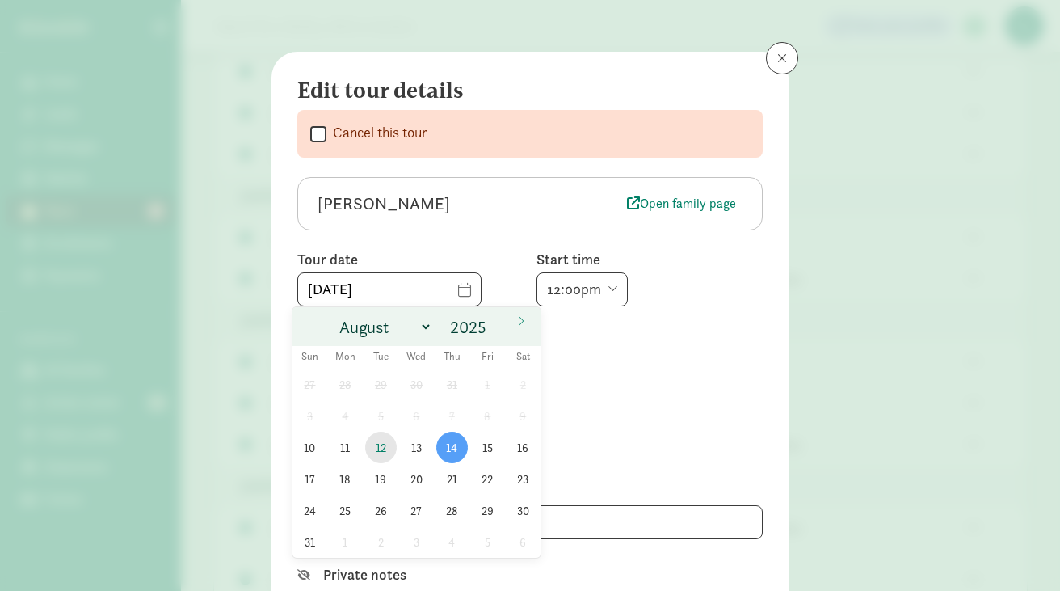
click at [381, 450] on span "12" at bounding box center [381, 447] width 32 height 32
type input "08/12/2025"
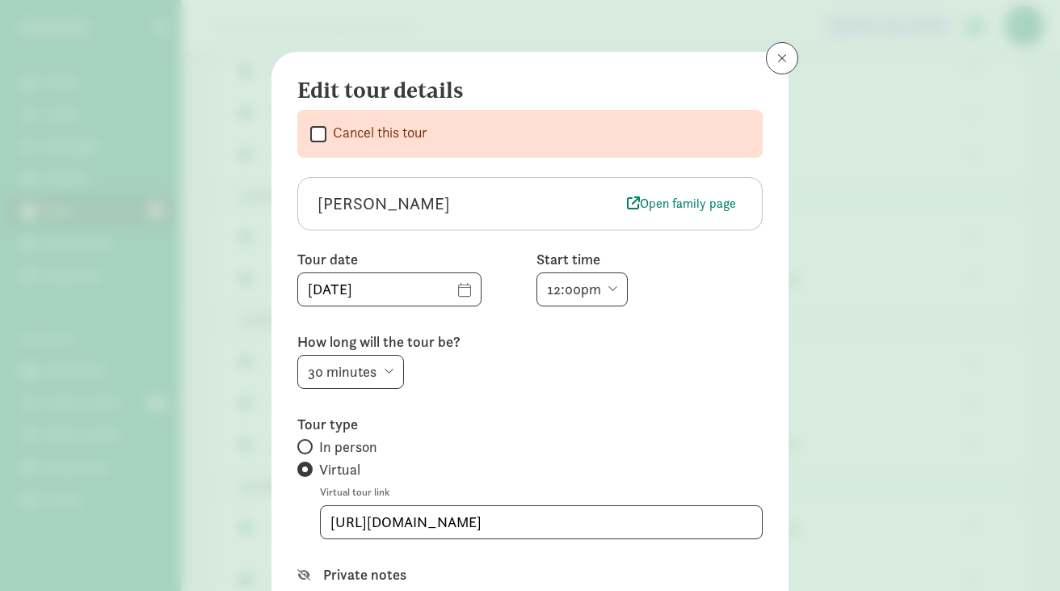
click at [608, 288] on select "6:00am 6:30am 7:00am 7:30am 8:00am 8:30am 9:00am 9:30am 10:00am 10:30am 11:00am…" at bounding box center [582, 289] width 91 height 34
select select "12:30pm"
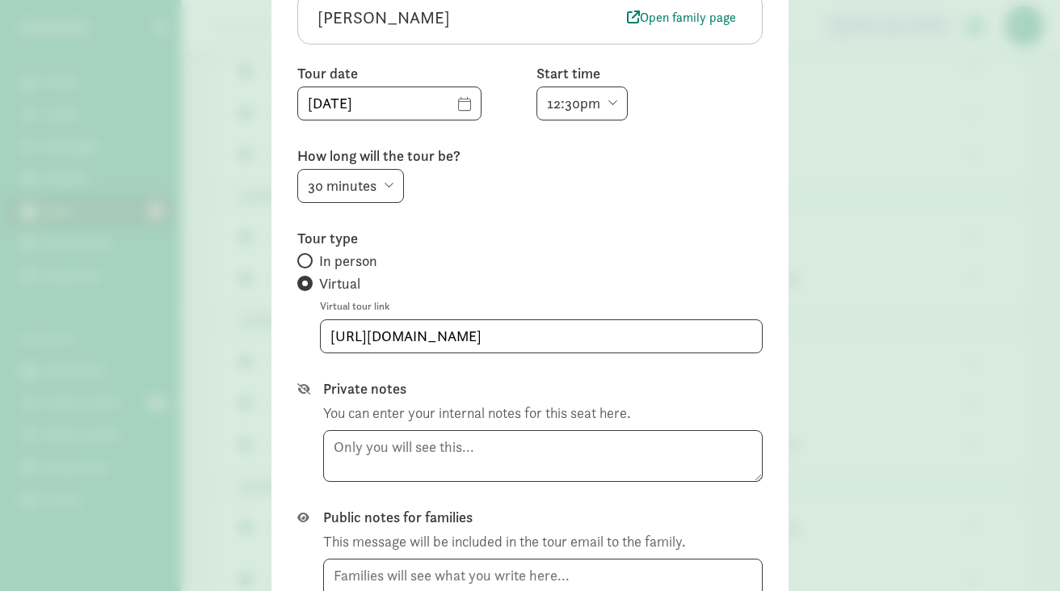
scroll to position [188, 0]
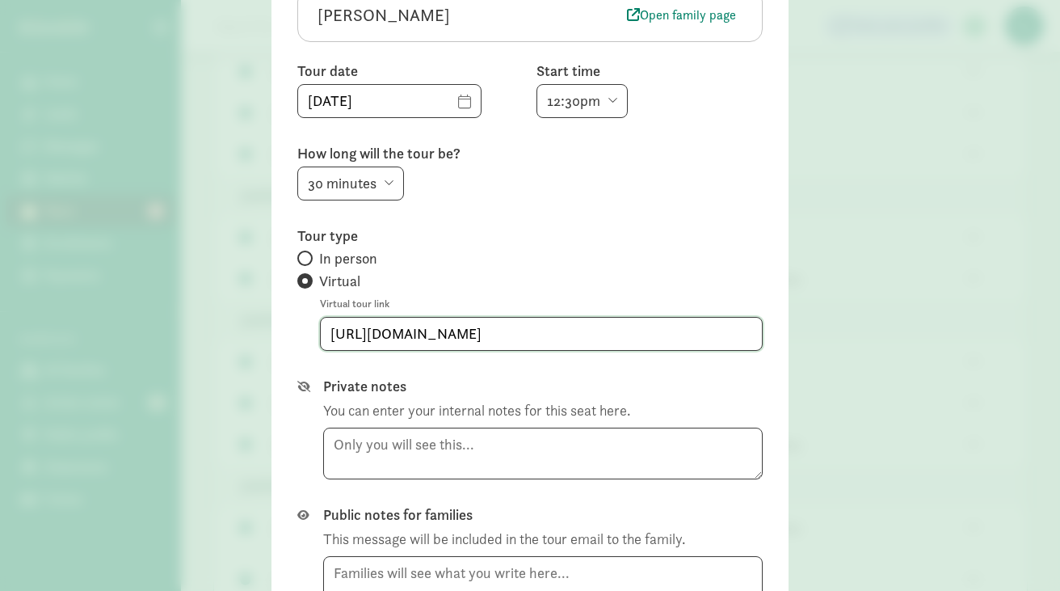
click at [592, 337] on input "https://us06web.zoom.us/j/2065232437" at bounding box center [541, 334] width 441 height 32
drag, startPoint x: 609, startPoint y: 337, endPoint x: 296, endPoint y: 335, distance: 313.5
click at [297, 335] on div "Tour type In person Virtual Virtual tour link https://us06web.zoom.us/j/2065232…" at bounding box center [529, 288] width 465 height 124
paste input "7811295412?pwd=N0wyaWQ3dTB6U2hBNjMyWVkyTm1zUT09"
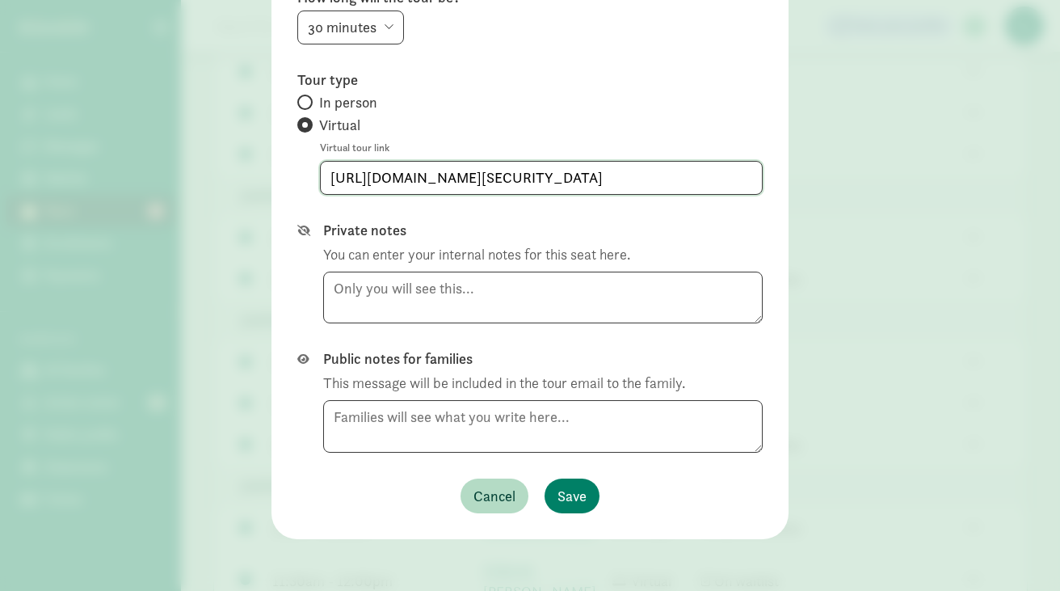
type input "https://us06web.zoom.us/j/7811295412?pwd=N0wyaWQ3dTB6U2hBNjMyWVkyTm1zUT09"
click at [335, 421] on textarea at bounding box center [543, 426] width 440 height 53
paste textarea "Hi Hans, I'm writing to let you know that the tour we had scheduled for Thursda…"
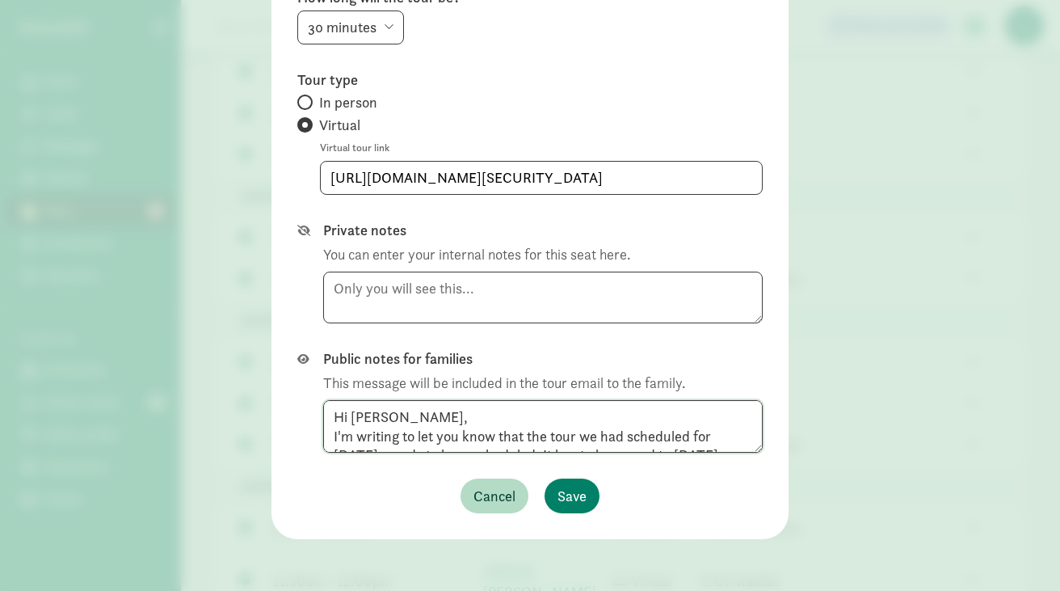
drag, startPoint x: 367, startPoint y: 441, endPoint x: 287, endPoint y: 362, distance: 112.6
click at [287, 361] on div "Edit tour details  Cancel this tour Rhys Rasmussen Open family page Tour date …" at bounding box center [529, 123] width 517 height 831
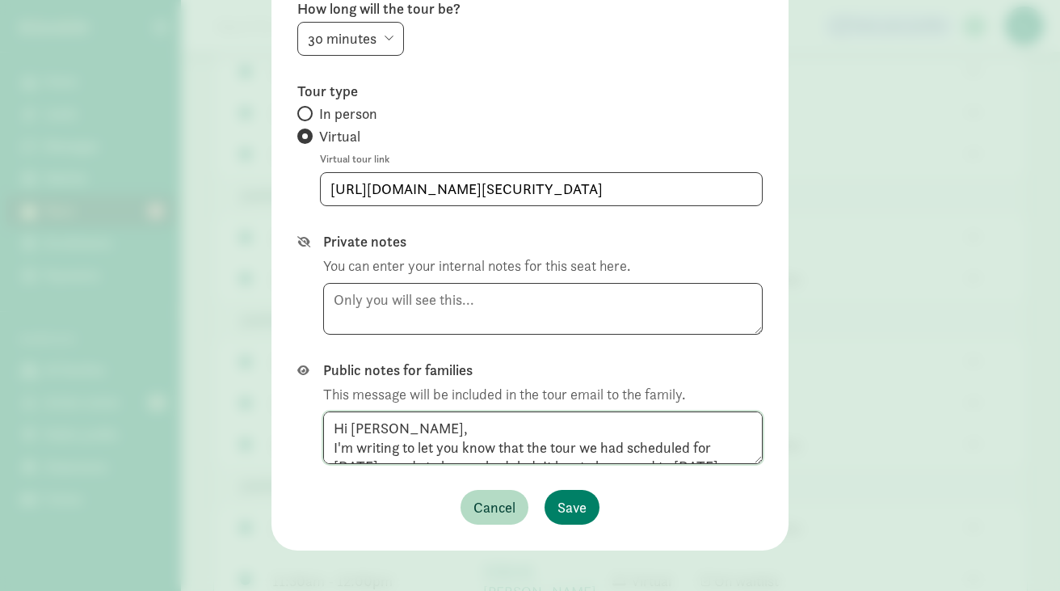
scroll to position [344, 0]
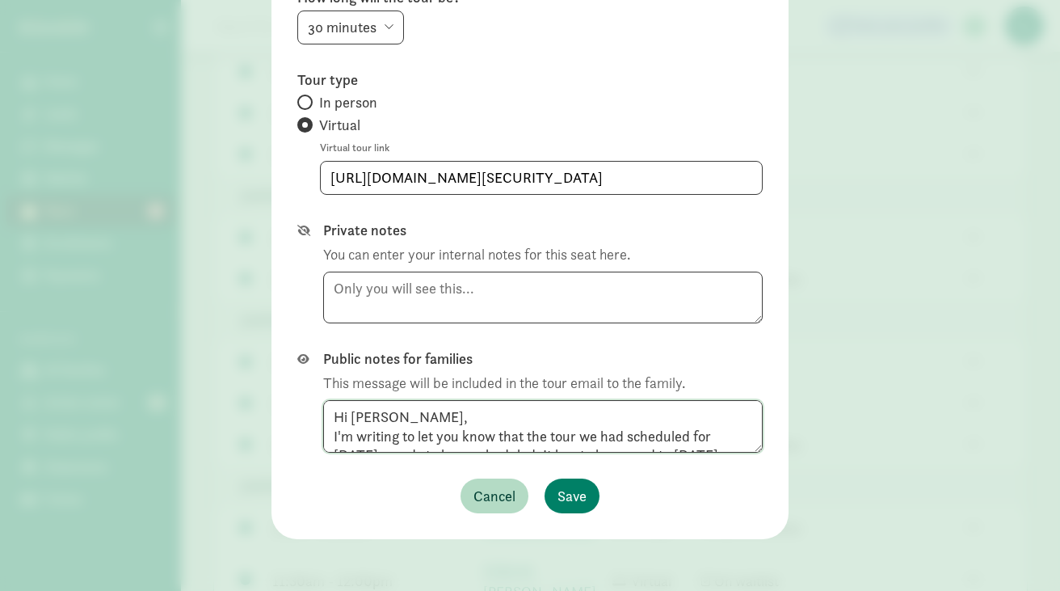
click at [405, 419] on textarea "Hi Hans, I'm writing to let you know that the tour we had scheduled for Thursda…" at bounding box center [543, 426] width 440 height 53
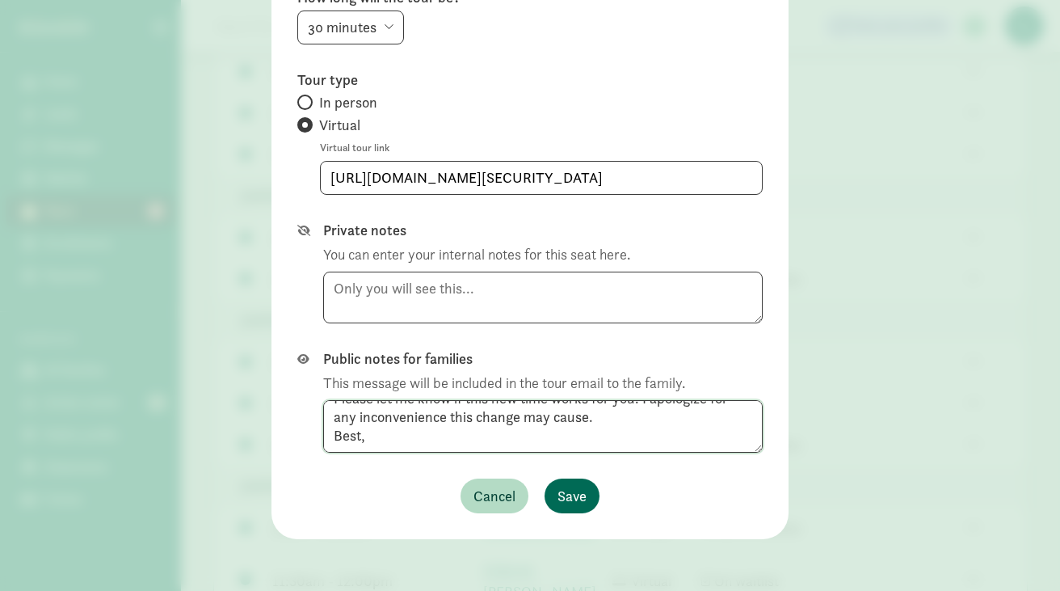
type textarea "Hi Hans, I'm writing to let you know that the tour we had scheduled for Thursda…"
click at [572, 497] on span "Save" at bounding box center [572, 496] width 29 height 22
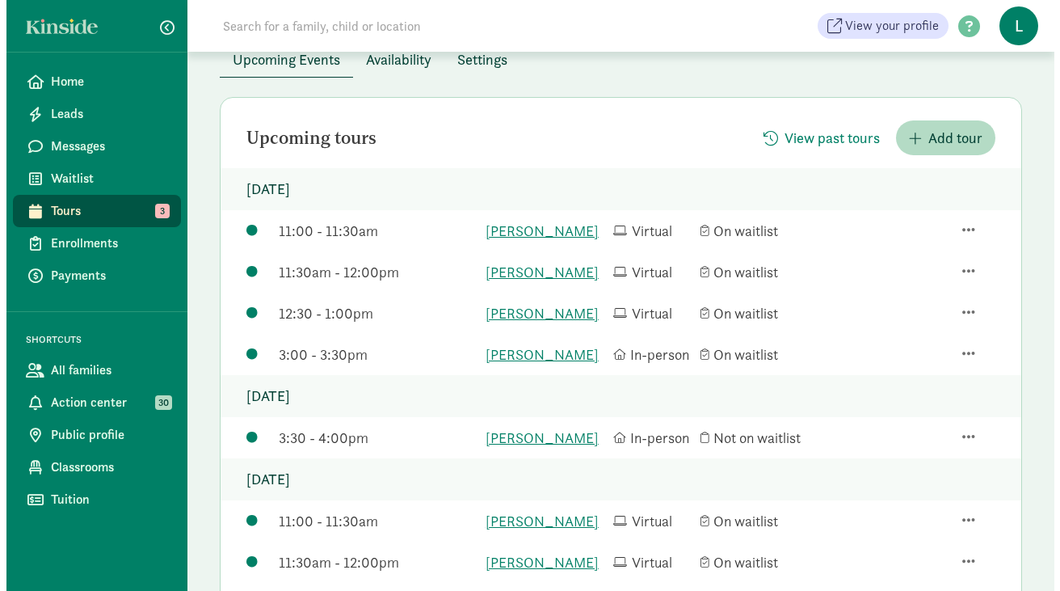
scroll to position [146, 0]
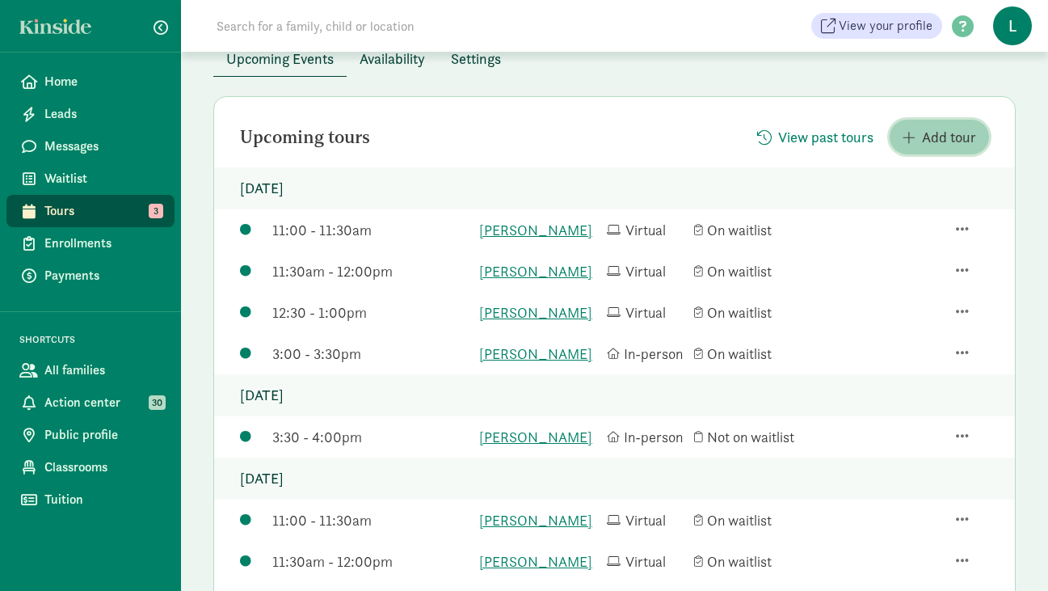
click at [922, 139] on span "Add tour" at bounding box center [949, 137] width 54 height 22
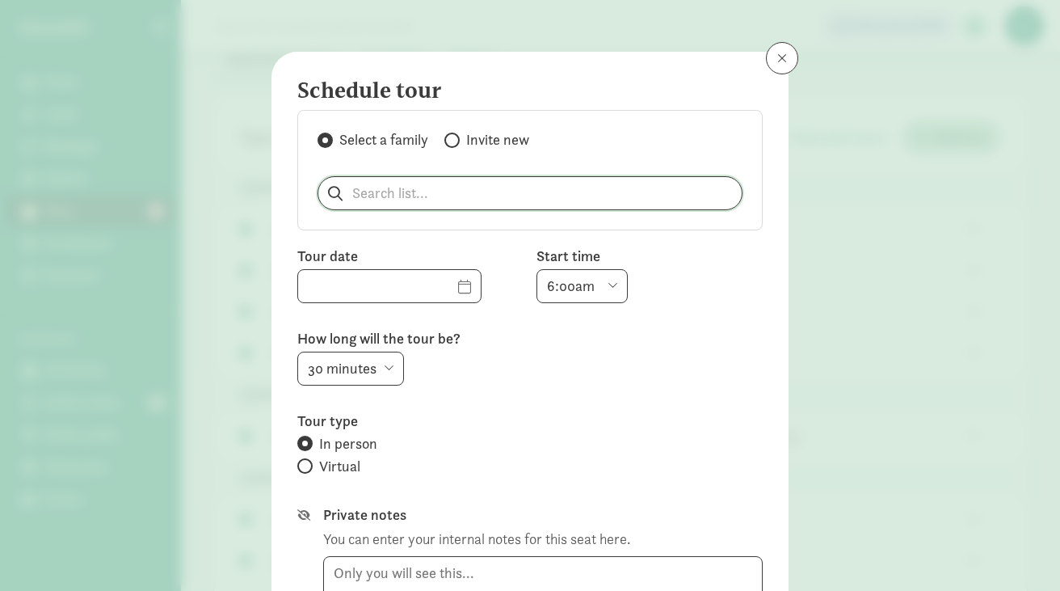
click at [366, 200] on input "search" at bounding box center [529, 193] width 423 height 32
paste input "Colleen Kennedy"
type input "Colleen Kennedy"
click at [359, 232] on p "Colleen Kennedy" at bounding box center [414, 234] width 155 height 19
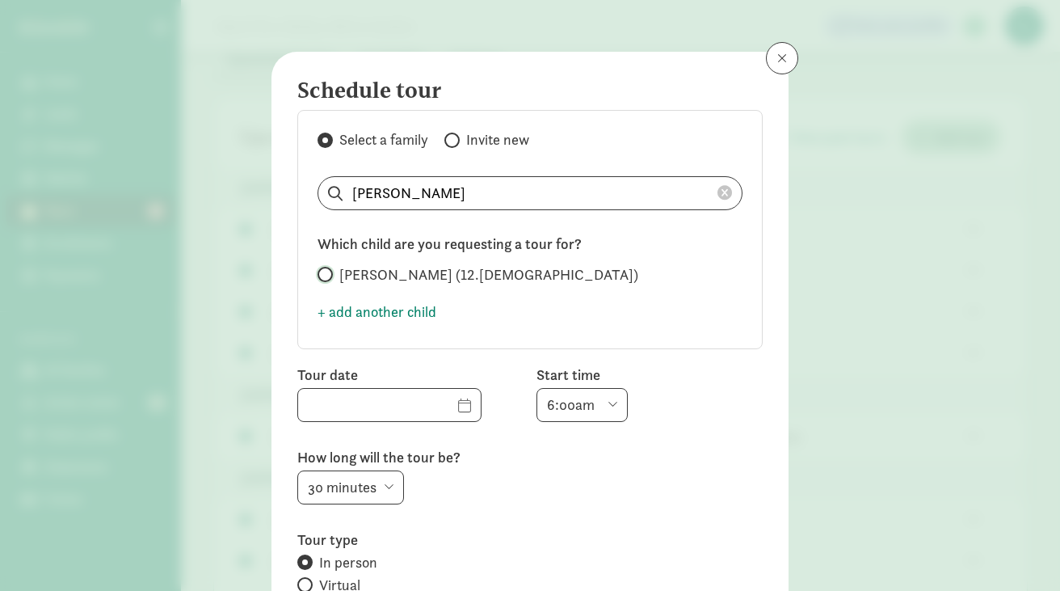
click at [319, 276] on input "Paksh Dixit (12.7 months old)" at bounding box center [323, 274] width 11 height 11
radio input "true"
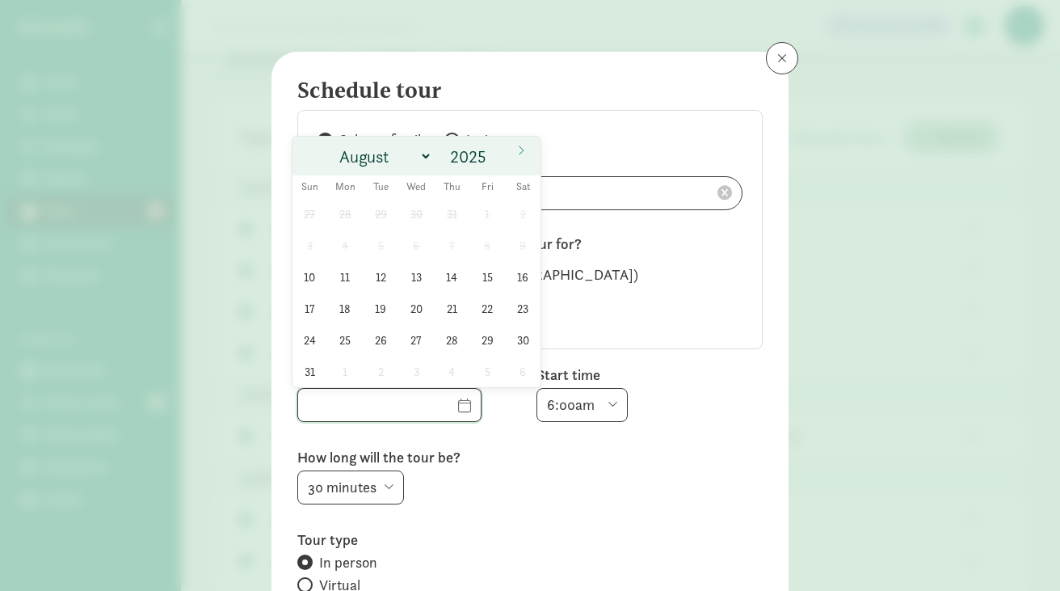
click at [435, 405] on input "text" at bounding box center [389, 405] width 183 height 32
click at [380, 276] on span "12" at bounding box center [381, 277] width 32 height 32
type input "08/12/2025"
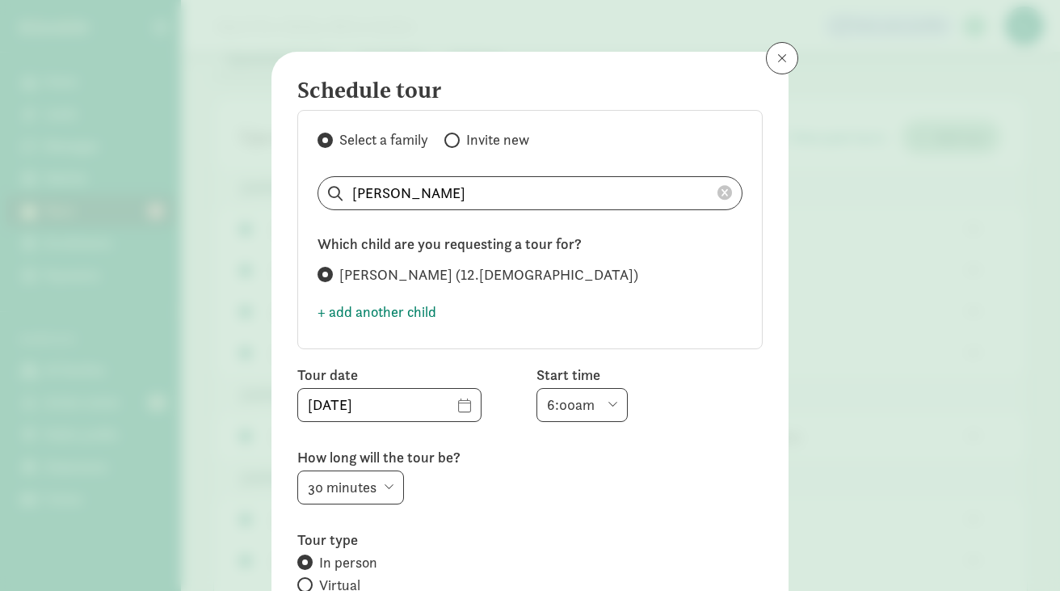
click at [603, 404] on select "6:00am 6:30am 7:00am 7:30am 8:00am 8:30am 9:00am 9:30am 10:00am 10:30am 11:00am…" at bounding box center [582, 405] width 91 height 34
select select "12:00pm"
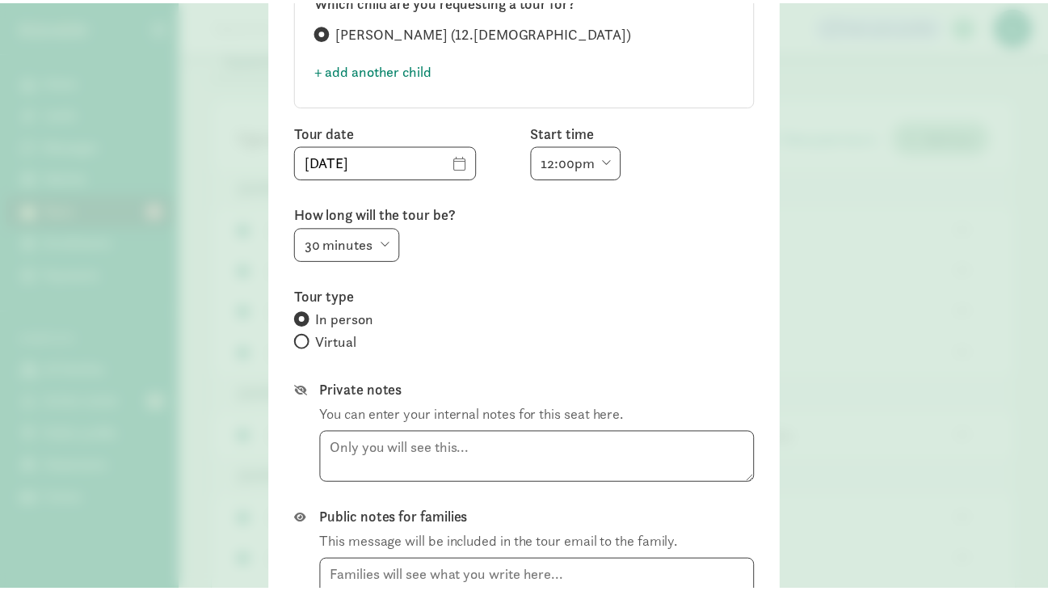
scroll to position [403, 0]
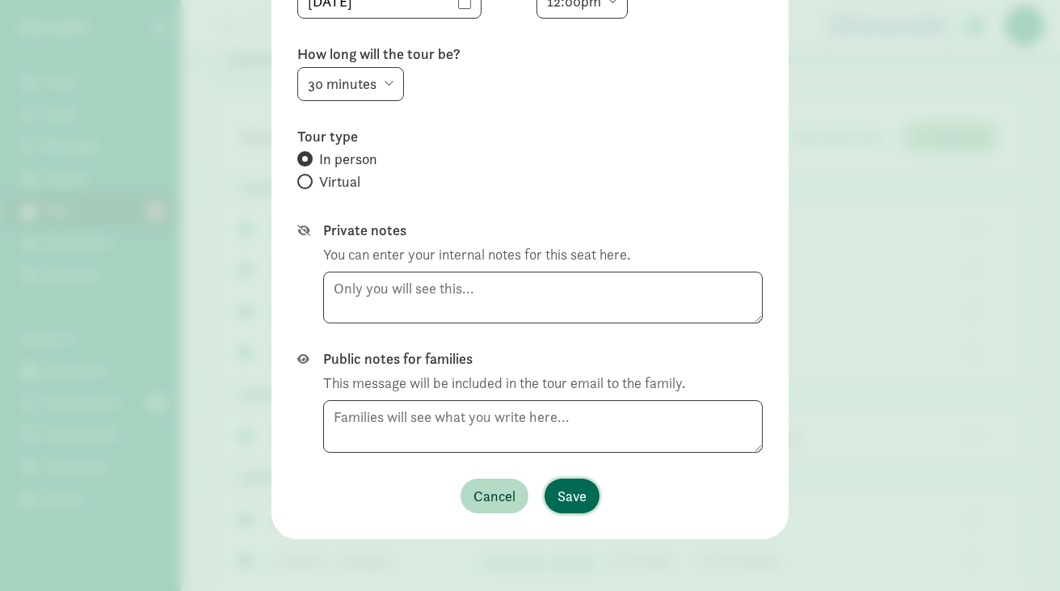
click at [558, 497] on span "Save" at bounding box center [572, 496] width 29 height 22
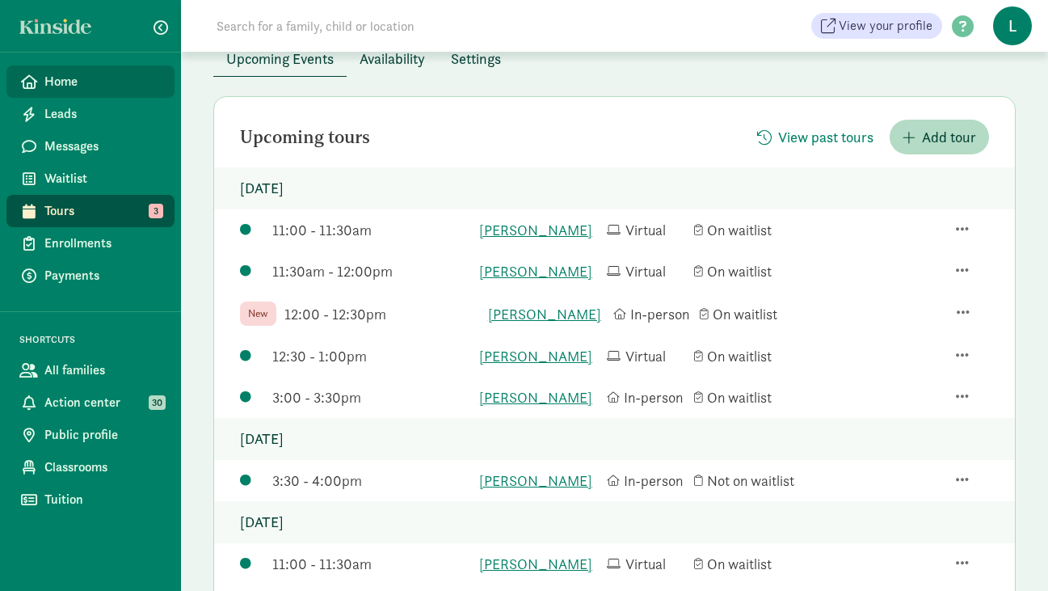
click at [53, 78] on span "Home" at bounding box center [102, 81] width 117 height 19
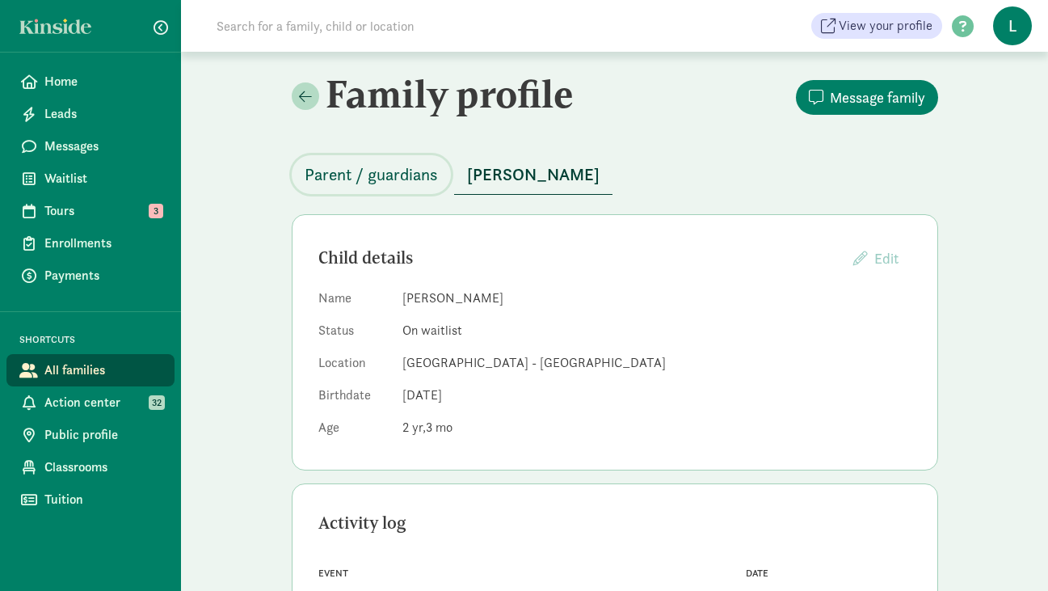
click at [408, 176] on span "Parent / guardians" at bounding box center [371, 175] width 133 height 26
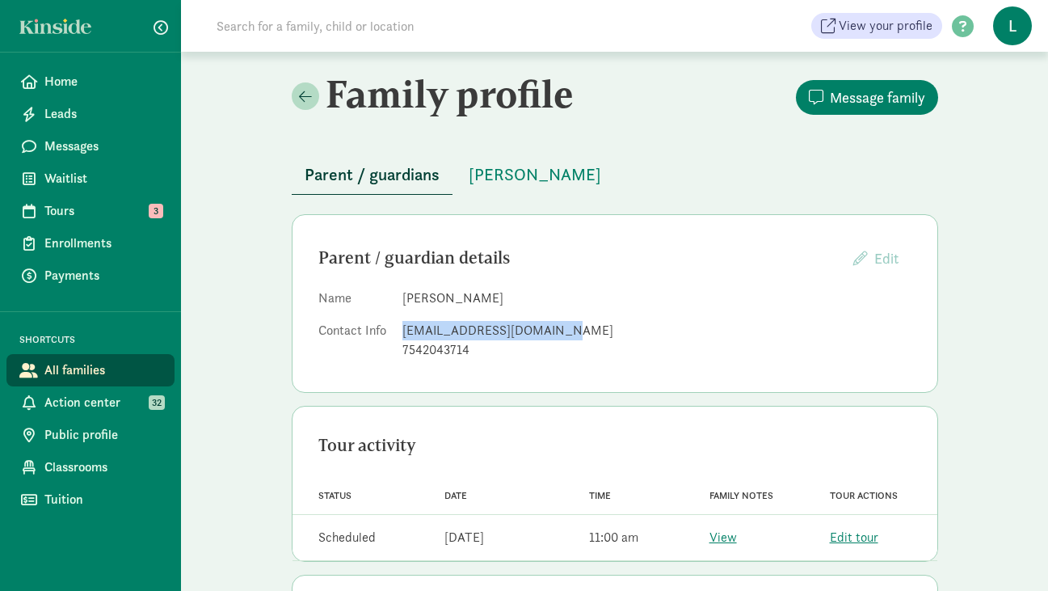
drag, startPoint x: 557, startPoint y: 333, endPoint x: 402, endPoint y: 330, distance: 155.2
click at [402, 330] on div "[EMAIL_ADDRESS][DOMAIN_NAME]" at bounding box center [656, 330] width 509 height 19
copy div "[EMAIL_ADDRESS][DOMAIN_NAME]"
click at [560, 168] on span "[PERSON_NAME]" at bounding box center [535, 175] width 133 height 26
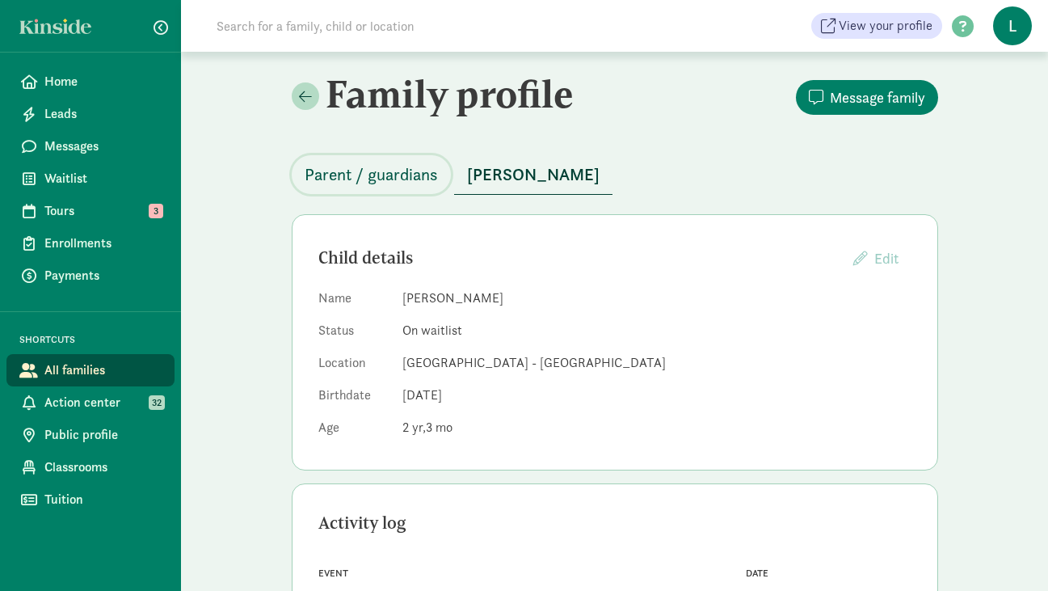
click at [385, 175] on span "Parent / guardians" at bounding box center [371, 175] width 133 height 26
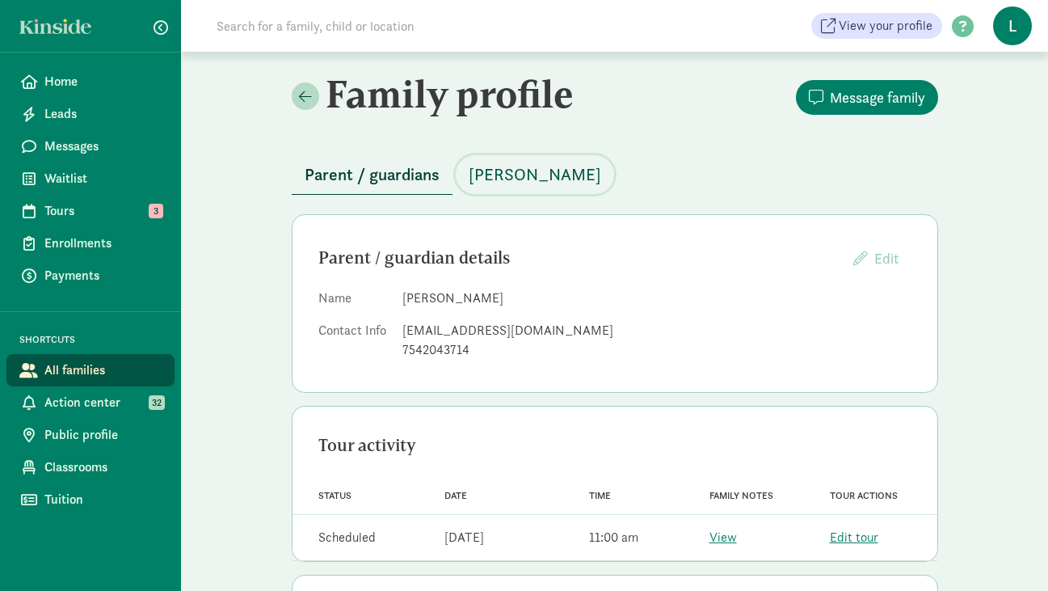
click at [511, 183] on span "[PERSON_NAME]" at bounding box center [535, 175] width 133 height 26
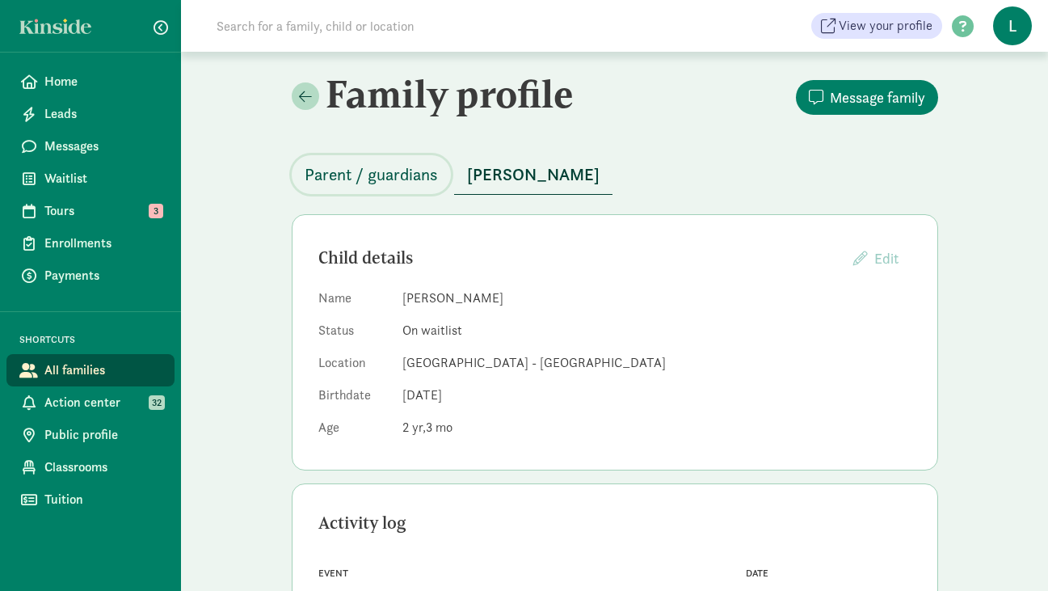
click at [398, 174] on span "Parent / guardians" at bounding box center [371, 175] width 133 height 26
click at [705, 162] on span "Nicolas Azcurra Amaral" at bounding box center [691, 175] width 133 height 26
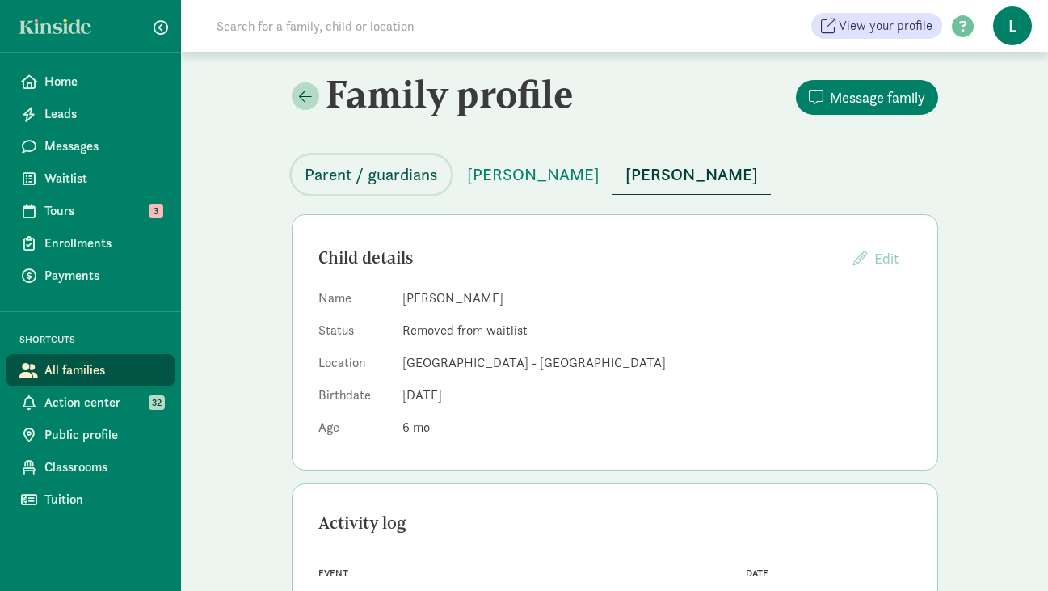
click at [372, 178] on span "Parent / guardians" at bounding box center [371, 175] width 133 height 26
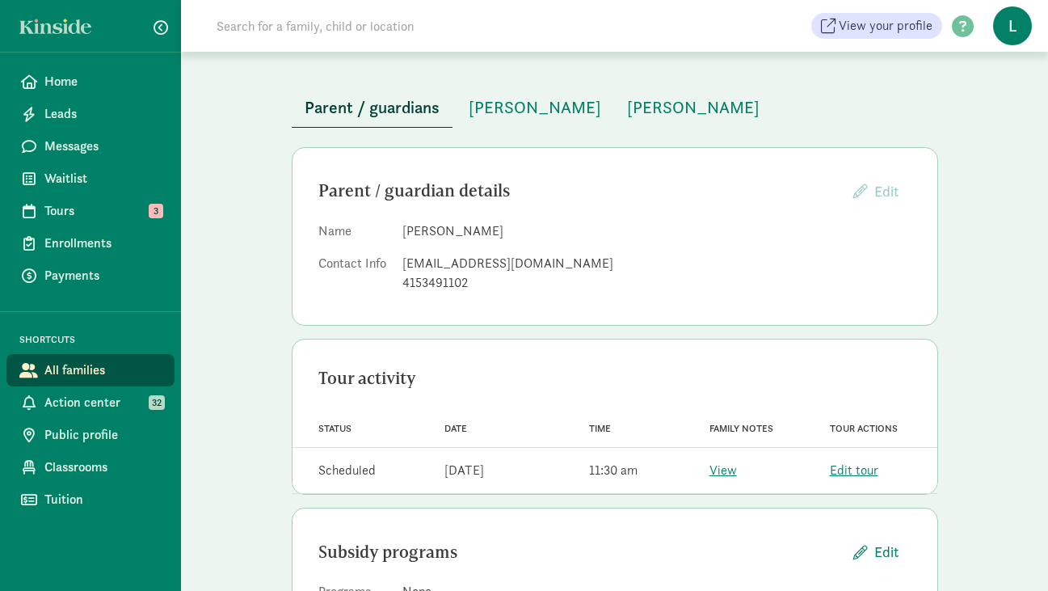
scroll to position [65, 0]
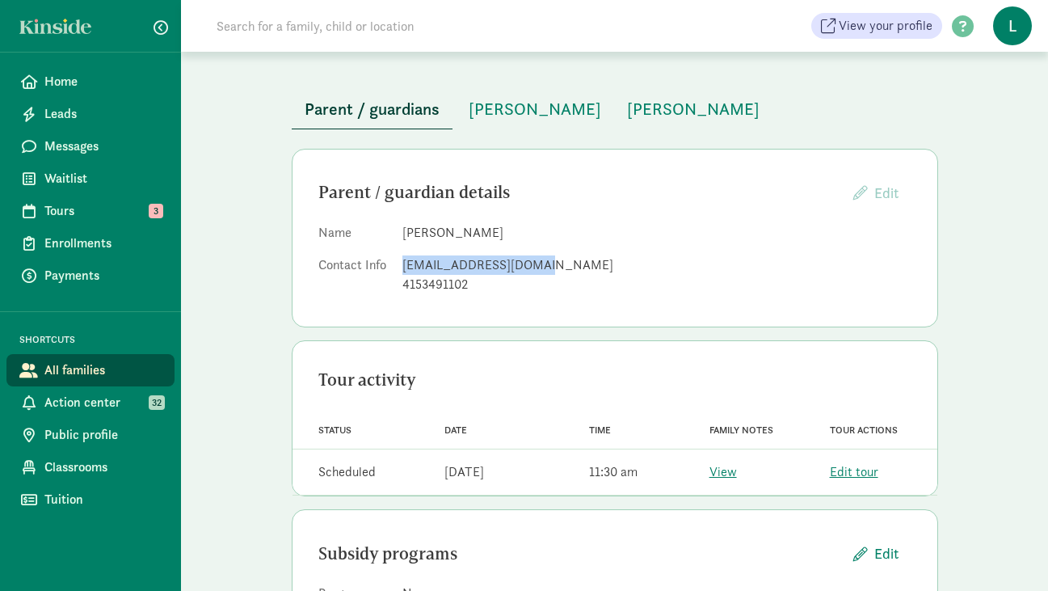
drag, startPoint x: 532, startPoint y: 263, endPoint x: 400, endPoint y: 269, distance: 131.9
click at [400, 269] on dl "Name Vinia Azcurra Amaral Contact Info viniaamaral@gmail.com 4153491102" at bounding box center [614, 262] width 593 height 78
copy div "viniaamaral@gmail.com"
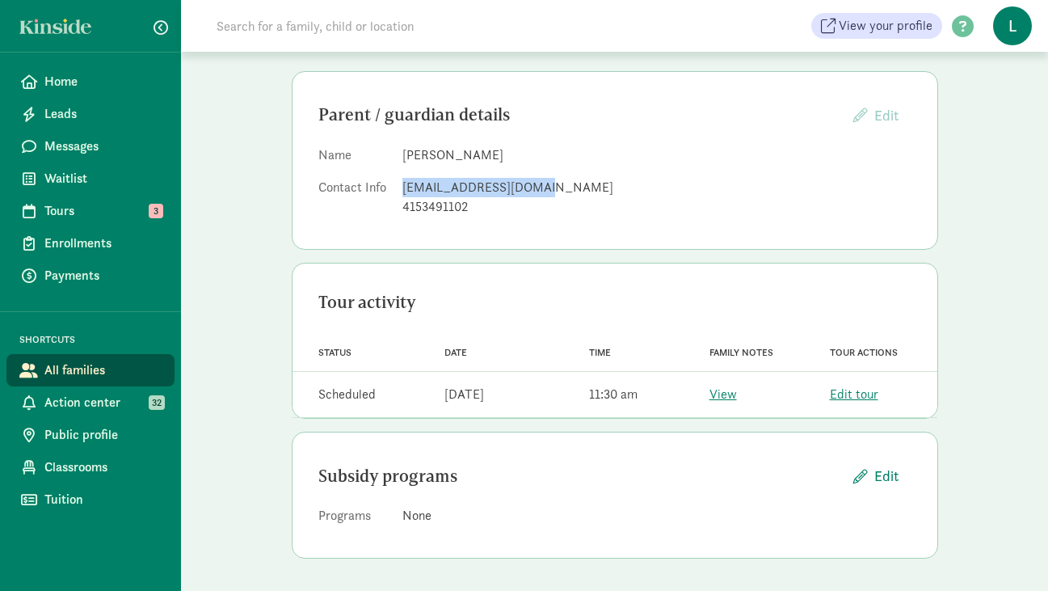
scroll to position [0, 0]
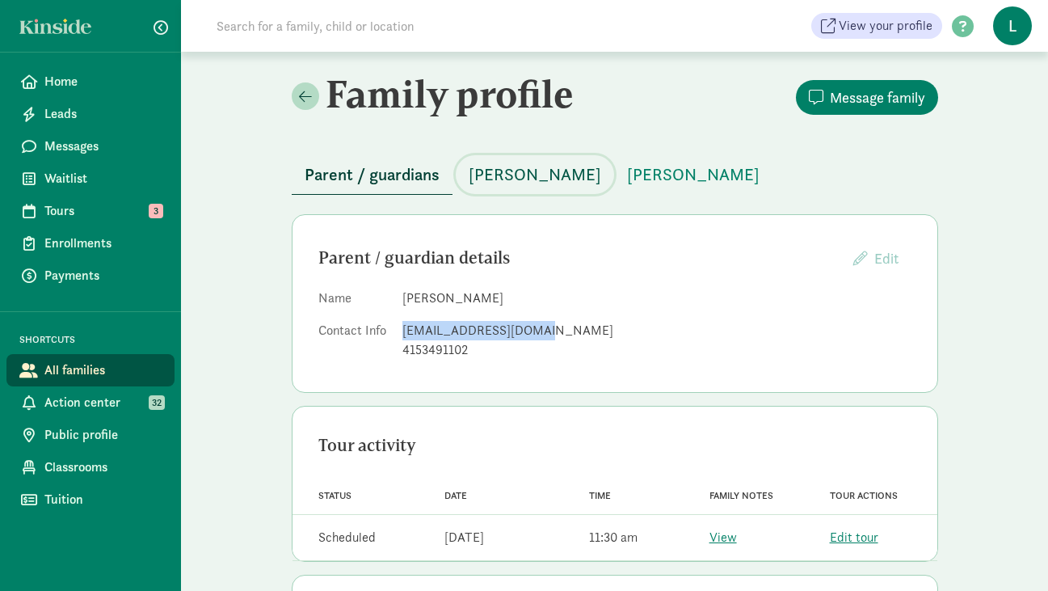
click at [564, 167] on span "[PERSON_NAME]" at bounding box center [535, 175] width 133 height 26
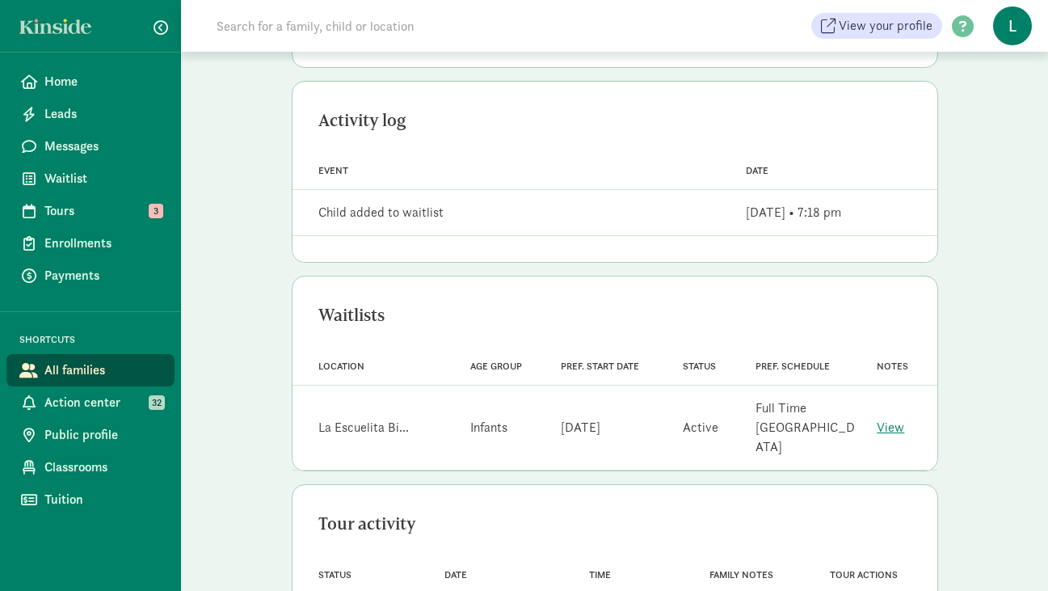
scroll to position [465, 0]
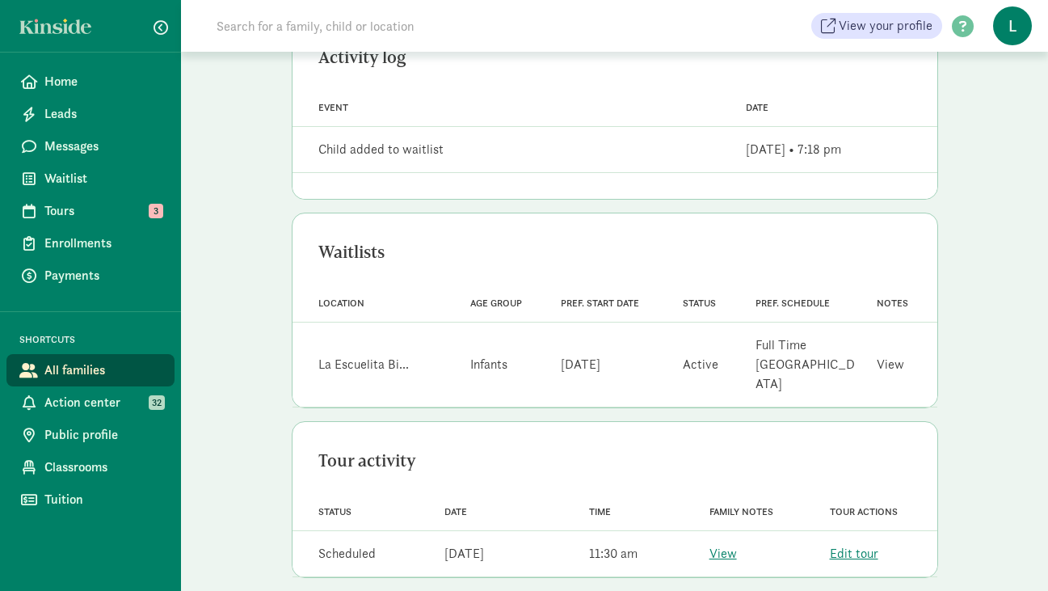
click at [894, 356] on link "View" at bounding box center [890, 364] width 27 height 17
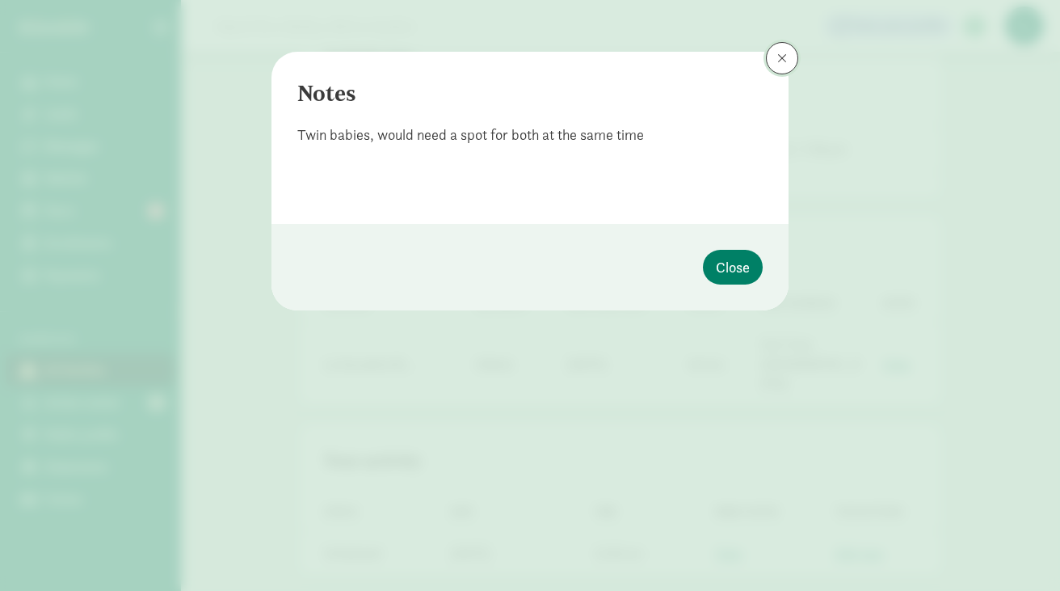
click at [782, 69] on button at bounding box center [782, 58] width 32 height 32
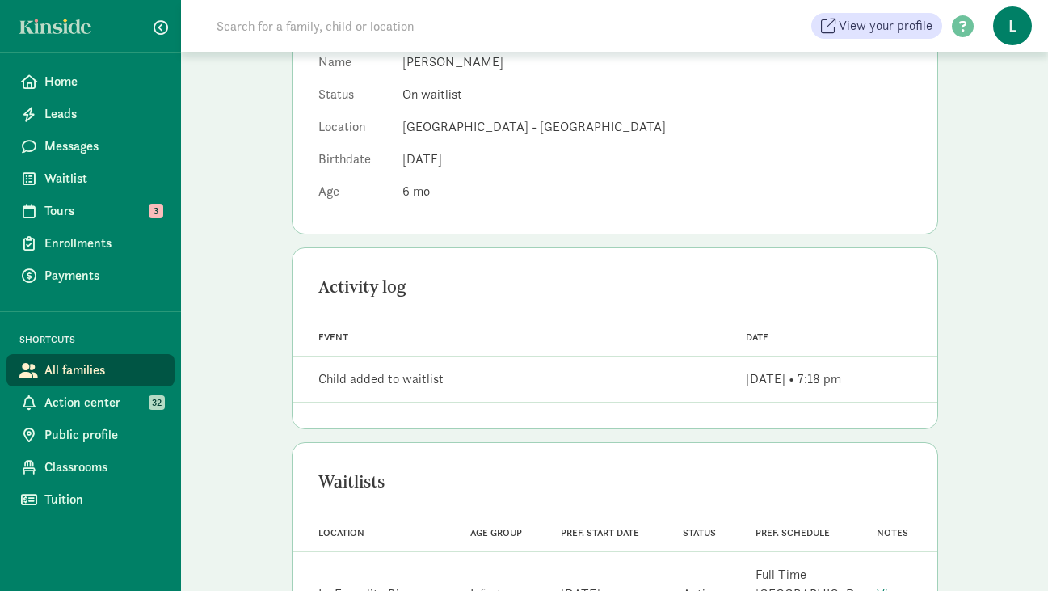
scroll to position [0, 0]
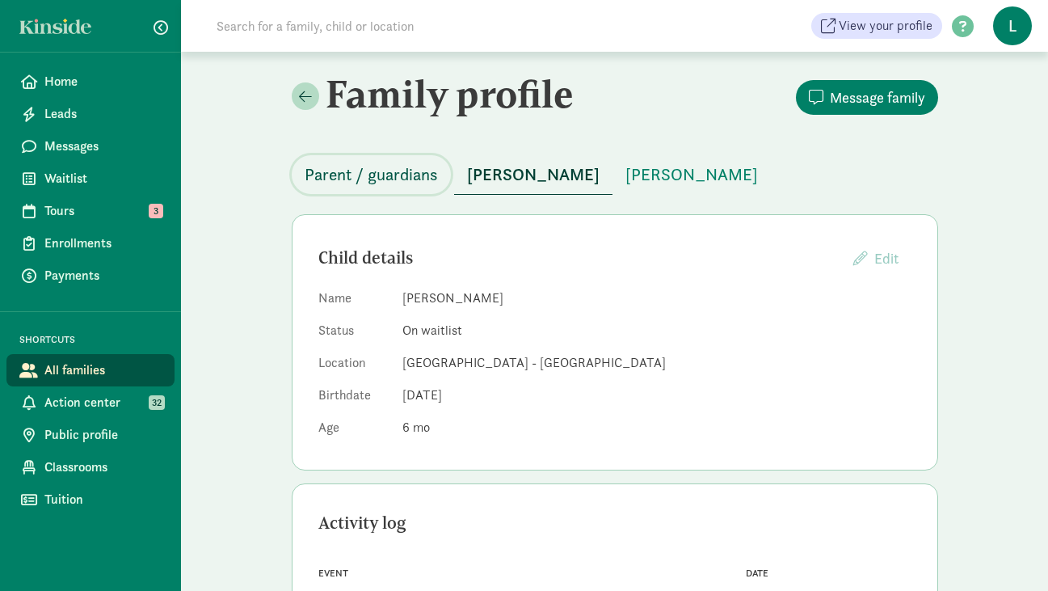
click at [370, 179] on span "Parent / guardians" at bounding box center [371, 175] width 133 height 26
click at [389, 169] on span "Parent / guardians" at bounding box center [371, 175] width 133 height 26
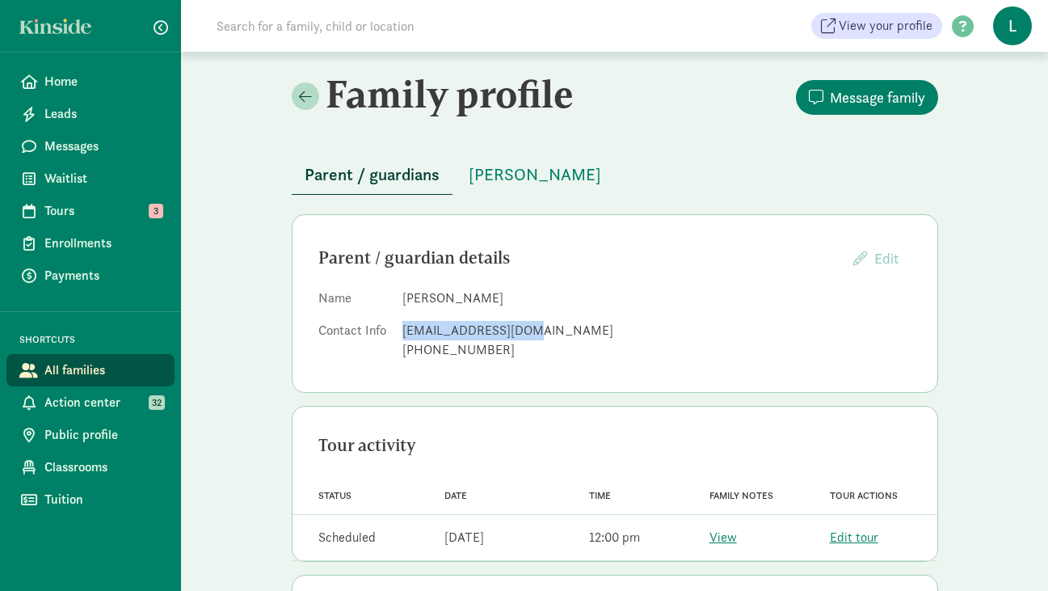
drag, startPoint x: 522, startPoint y: 331, endPoint x: 405, endPoint y: 330, distance: 117.2
click at [405, 330] on div "hansi16@hotmail.com" at bounding box center [656, 330] width 509 height 19
copy div "hansi16@hotmail.com"
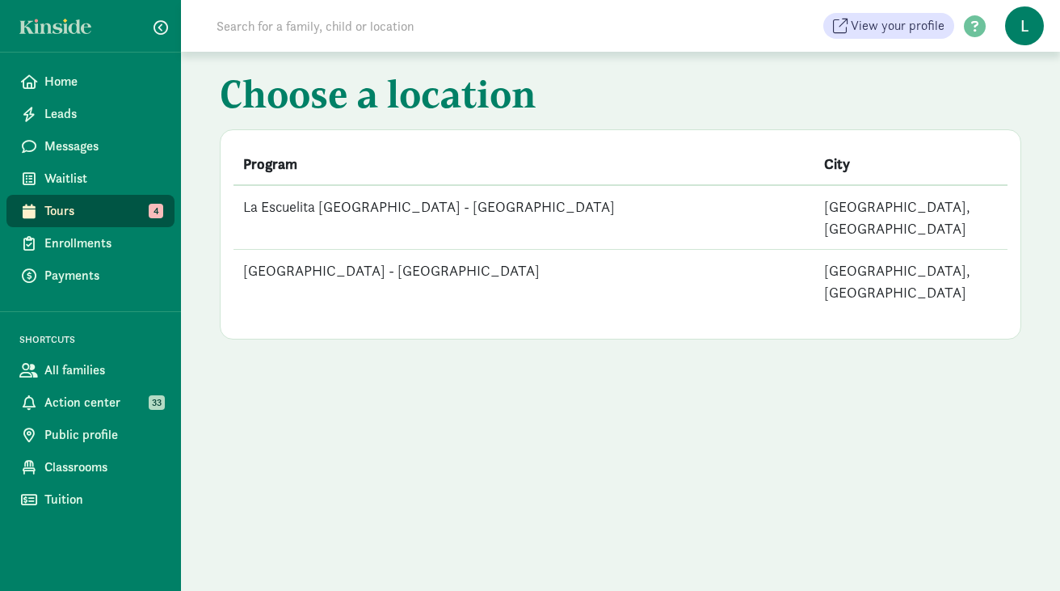
click at [420, 196] on td "La Escuelita Bilingual School - Columbia City" at bounding box center [524, 217] width 581 height 65
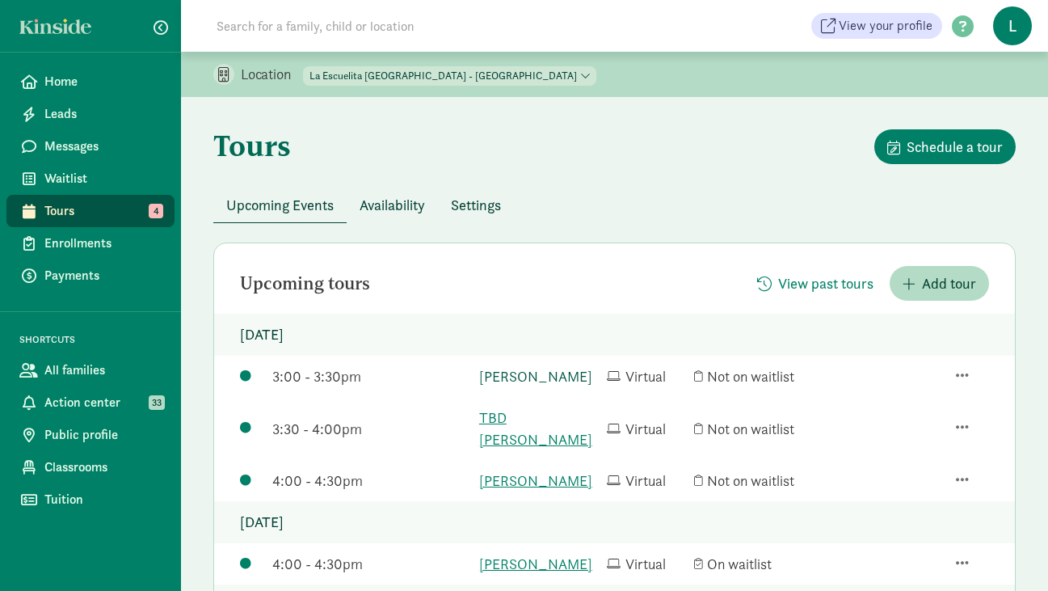
click at [513, 371] on link "Homer Anderson" at bounding box center [539, 376] width 120 height 22
click at [419, 76] on select "La Escuelita Bilingual School - Columbia City La Escuelita Bilingual School - G…" at bounding box center [449, 75] width 293 height 19
select select "261531"
